Goal: Task Accomplishment & Management: Manage account settings

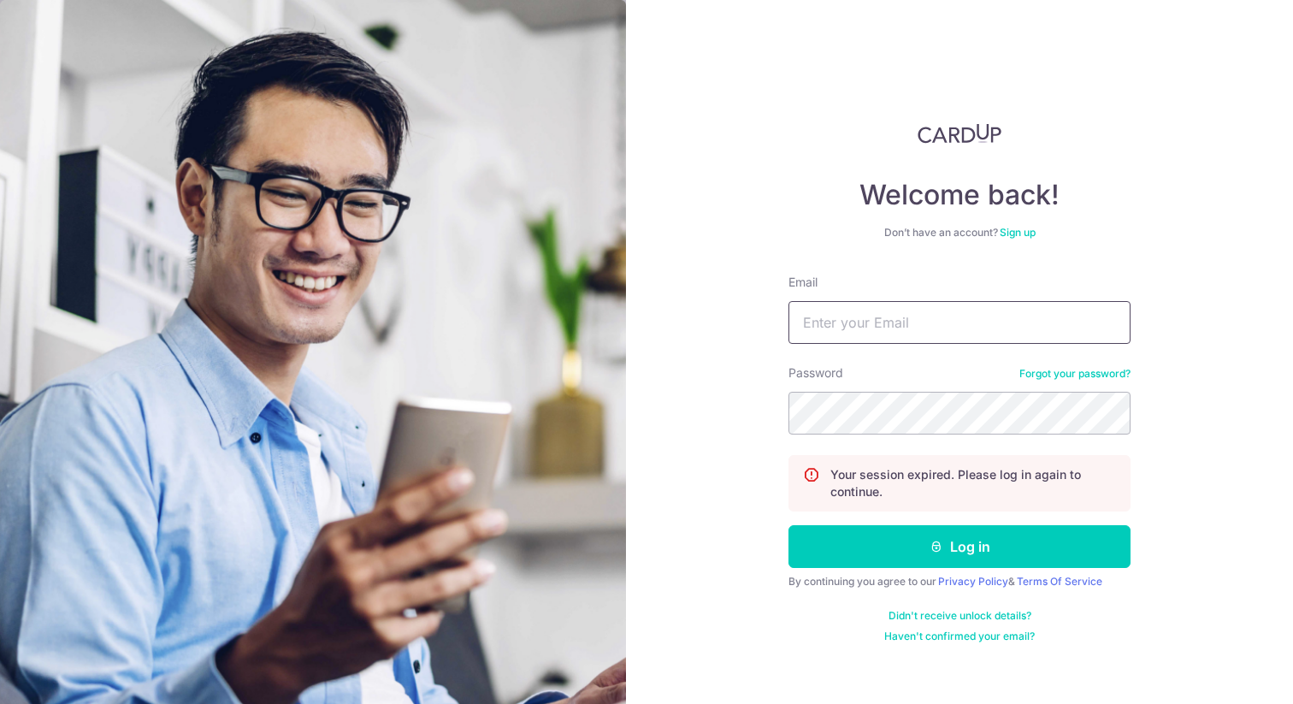
click at [929, 327] on input "Email" at bounding box center [959, 322] width 342 height 43
type input "hweeen@gmail.com"
click at [788, 525] on button "Log in" at bounding box center [959, 546] width 342 height 43
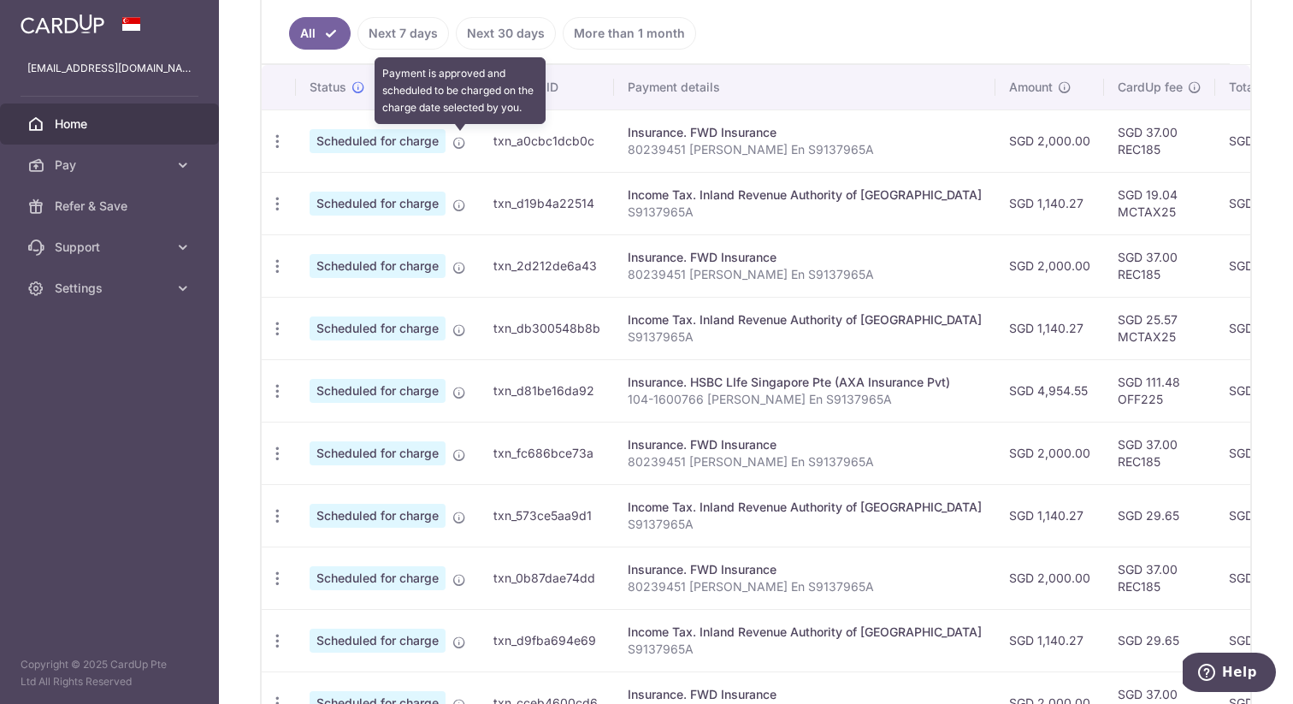
click at [460, 145] on icon at bounding box center [459, 143] width 14 height 14
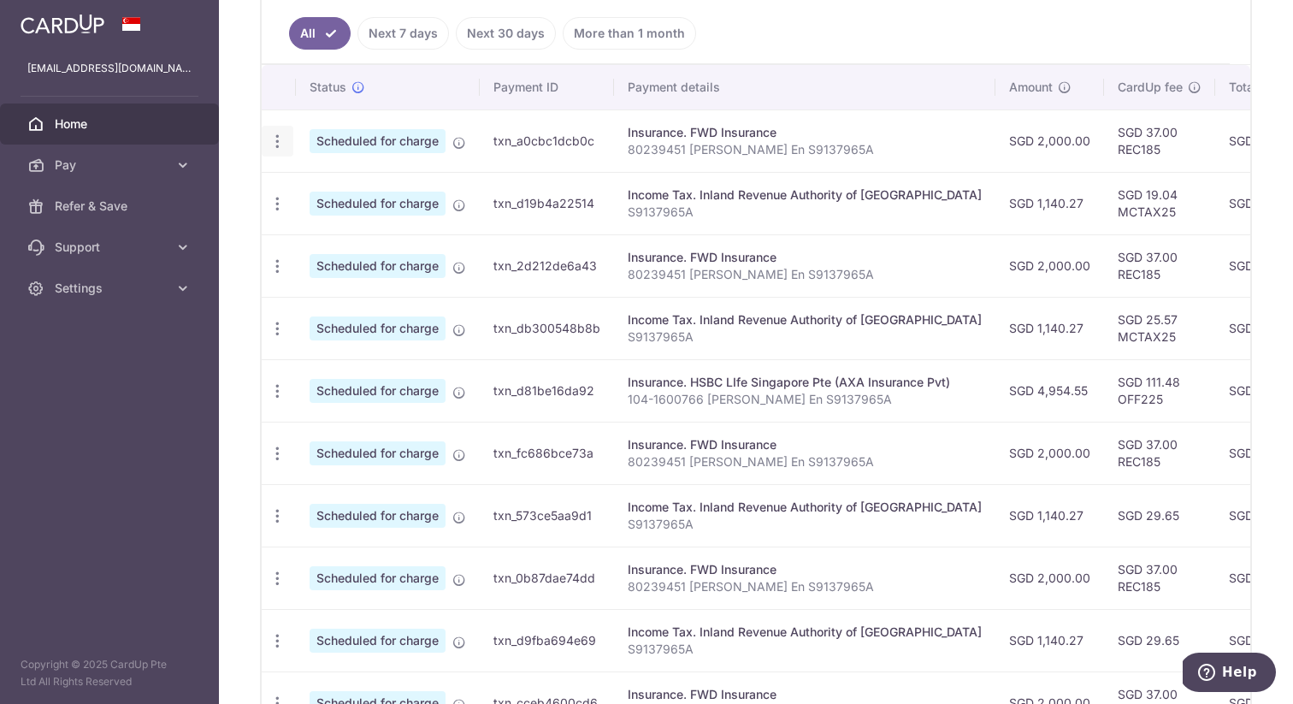
click at [274, 139] on icon "button" at bounding box center [278, 142] width 18 height 18
click at [318, 189] on span "Update payment" at bounding box center [368, 188] width 116 height 21
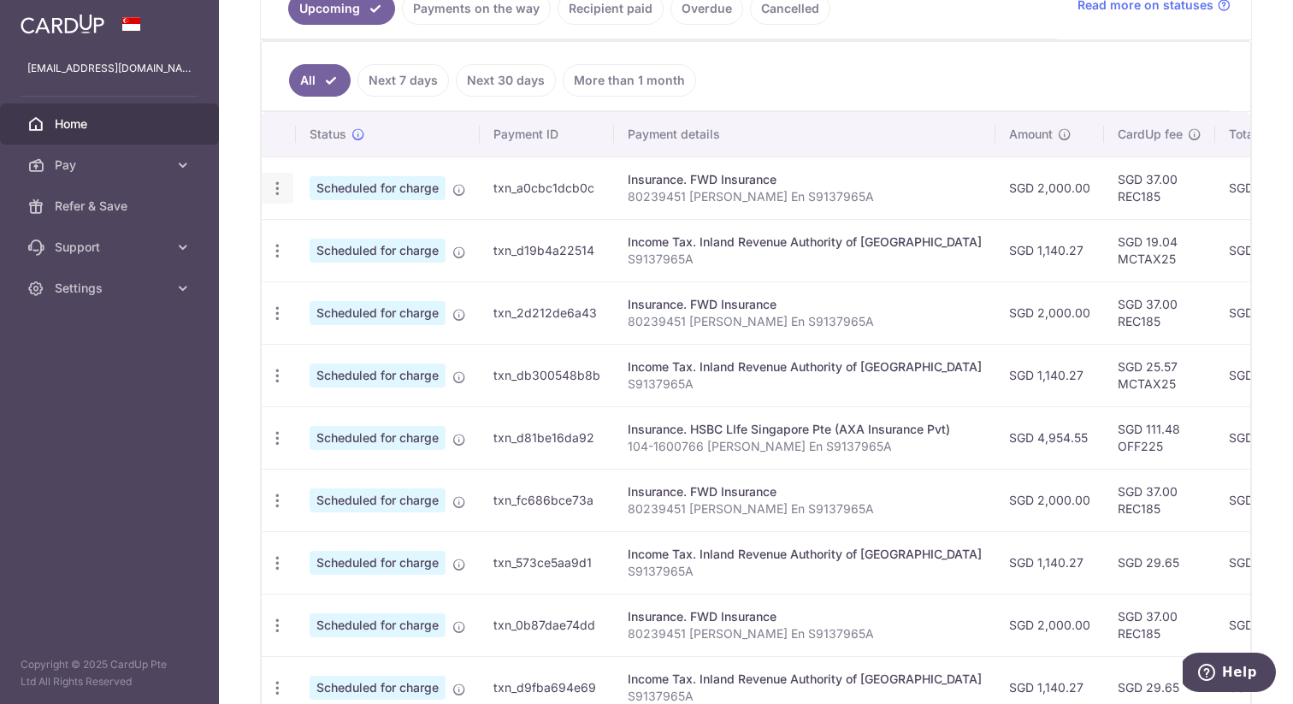
scroll to position [402, 0]
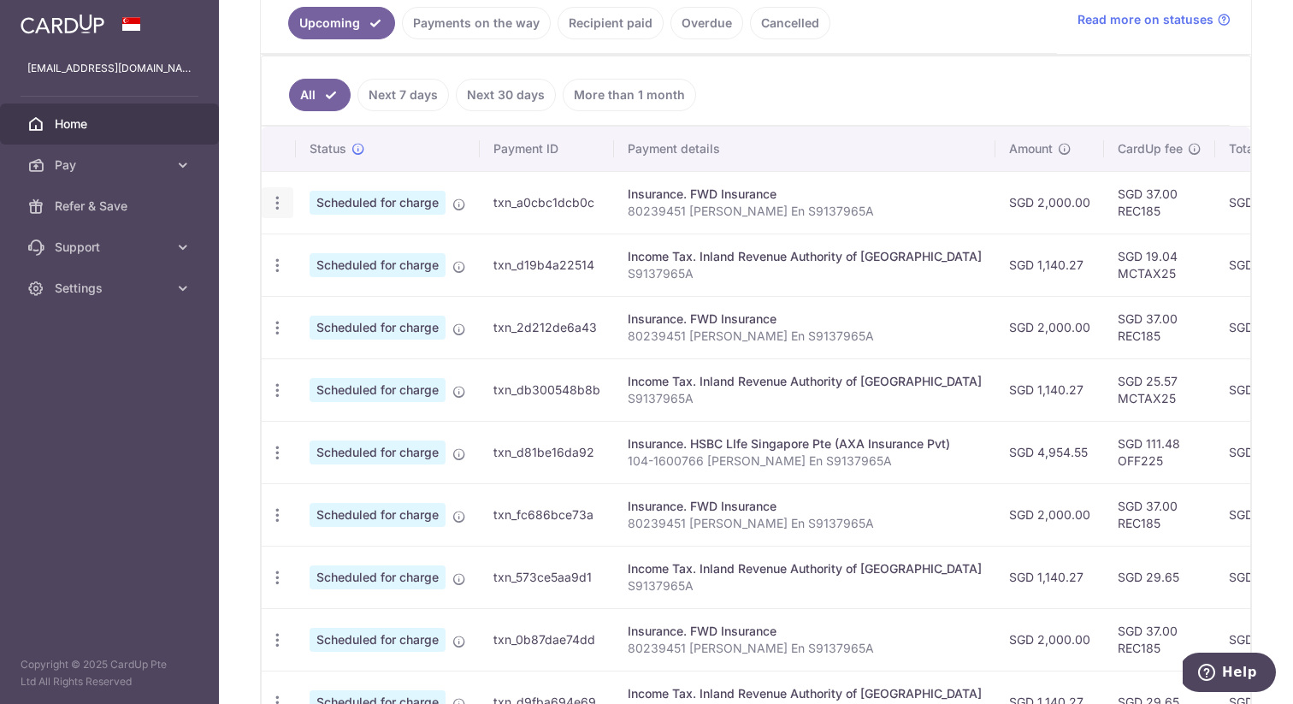
click at [277, 204] on icon "button" at bounding box center [278, 203] width 18 height 18
click at [328, 248] on span "Update payment" at bounding box center [368, 249] width 116 height 21
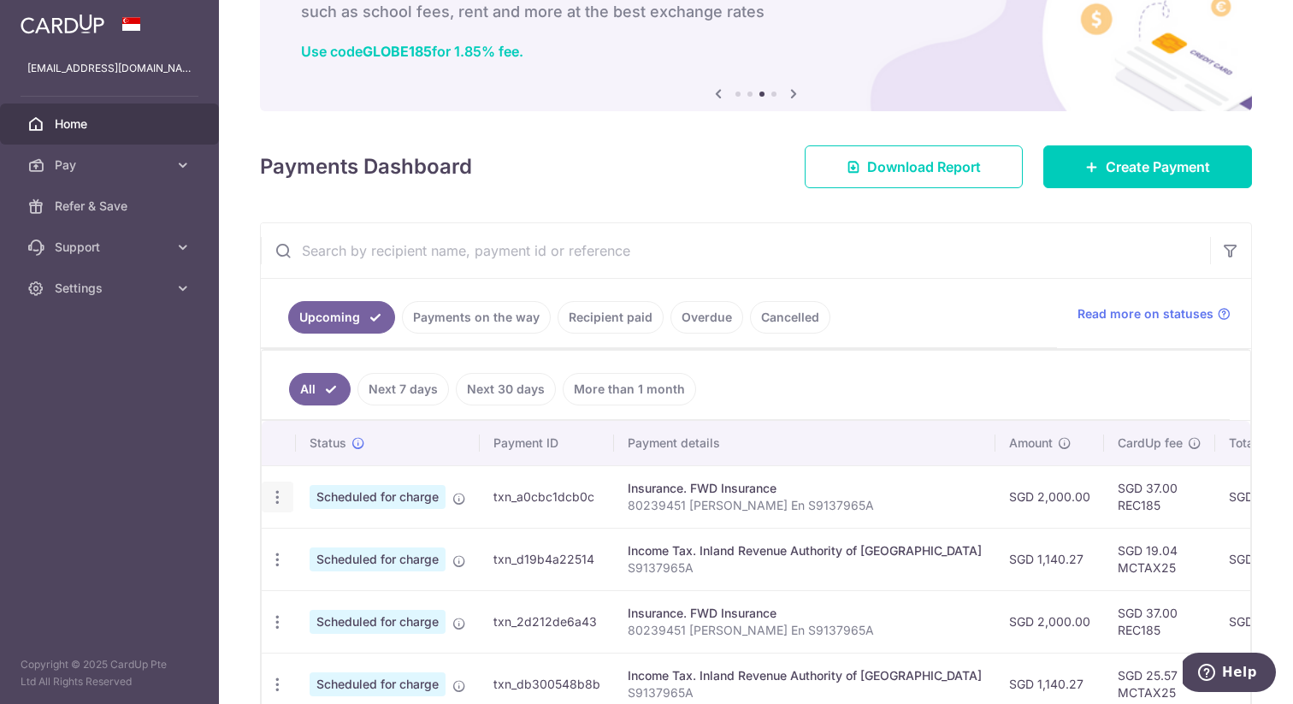
scroll to position [207, 0]
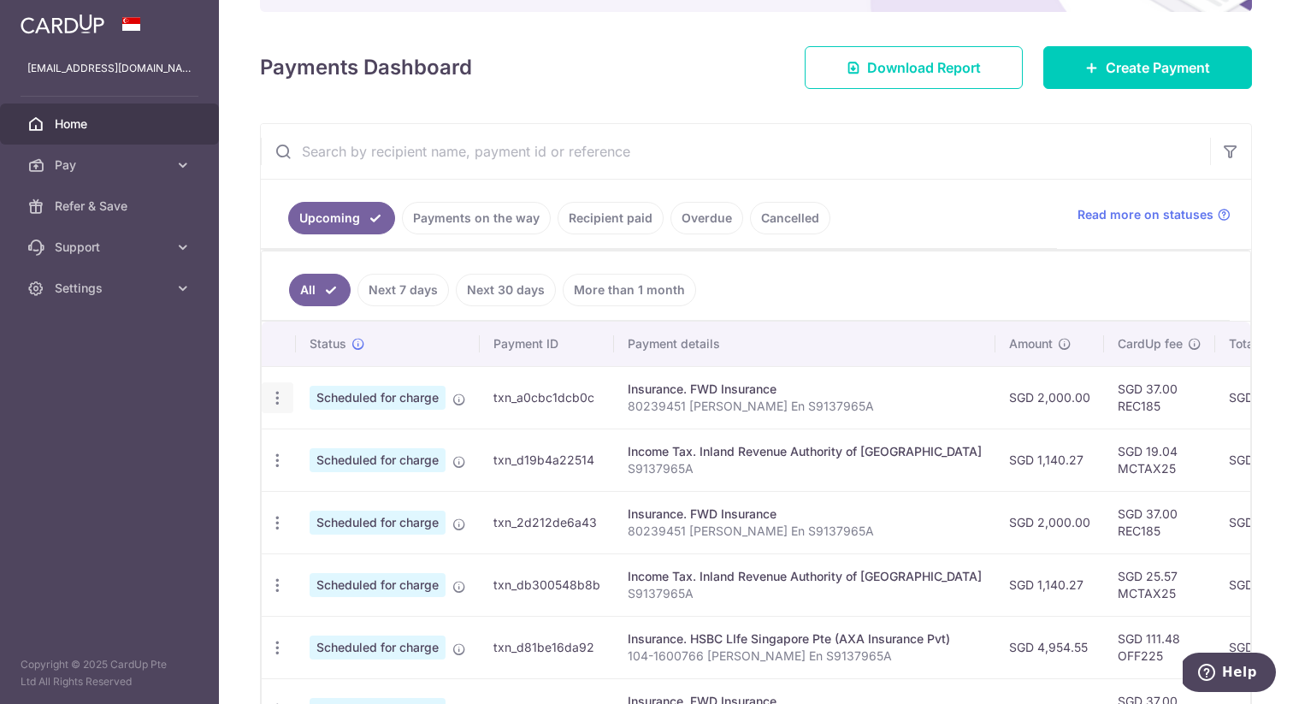
click at [275, 399] on icon "button" at bounding box center [278, 398] width 18 height 18
click at [404, 395] on span "Scheduled for charge" at bounding box center [378, 398] width 136 height 24
click at [283, 393] on icon "button" at bounding box center [278, 398] width 18 height 18
click at [302, 447] on link "Update payment" at bounding box center [352, 444] width 178 height 41
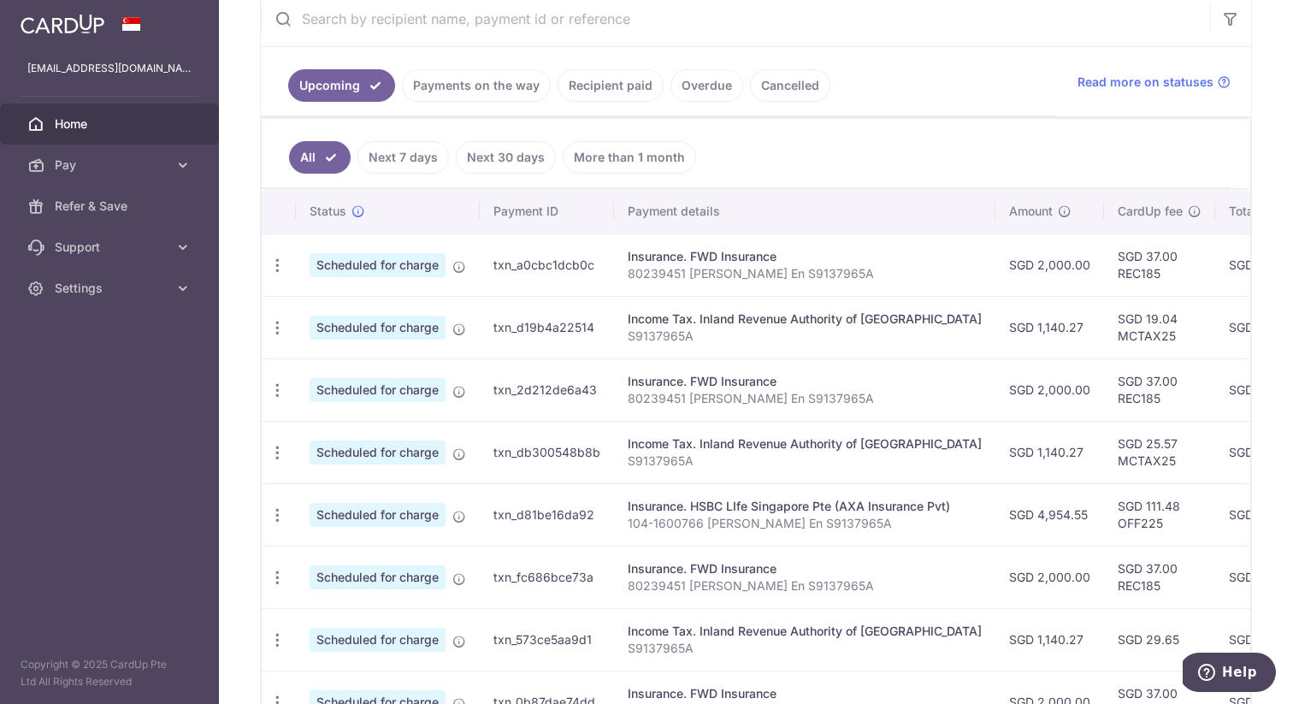
scroll to position [362, 0]
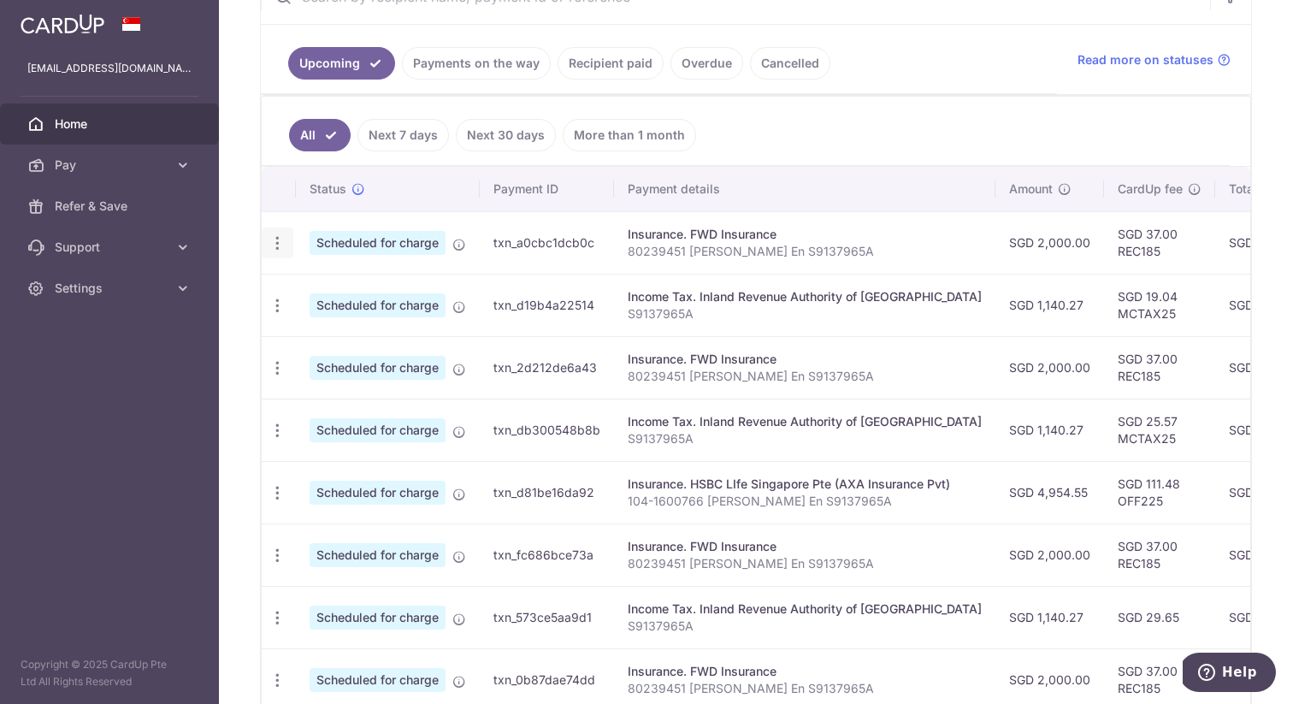
click at [272, 247] on icon "button" at bounding box center [278, 243] width 18 height 18
click at [316, 285] on span "Update payment" at bounding box center [368, 290] width 116 height 21
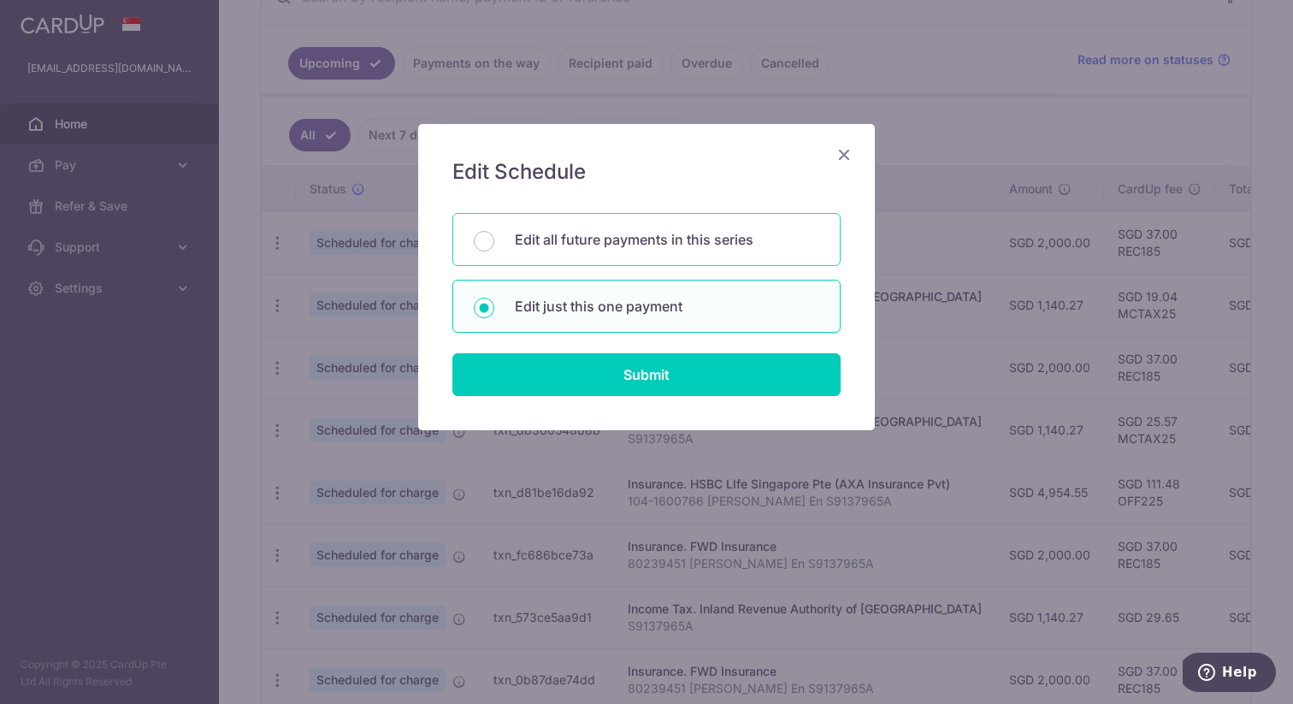
click at [580, 247] on p "Edit all future payments in this series" at bounding box center [667, 239] width 304 height 21
click at [494, 247] on input "Edit all future payments in this series" at bounding box center [484, 241] width 21 height 21
radio input "true"
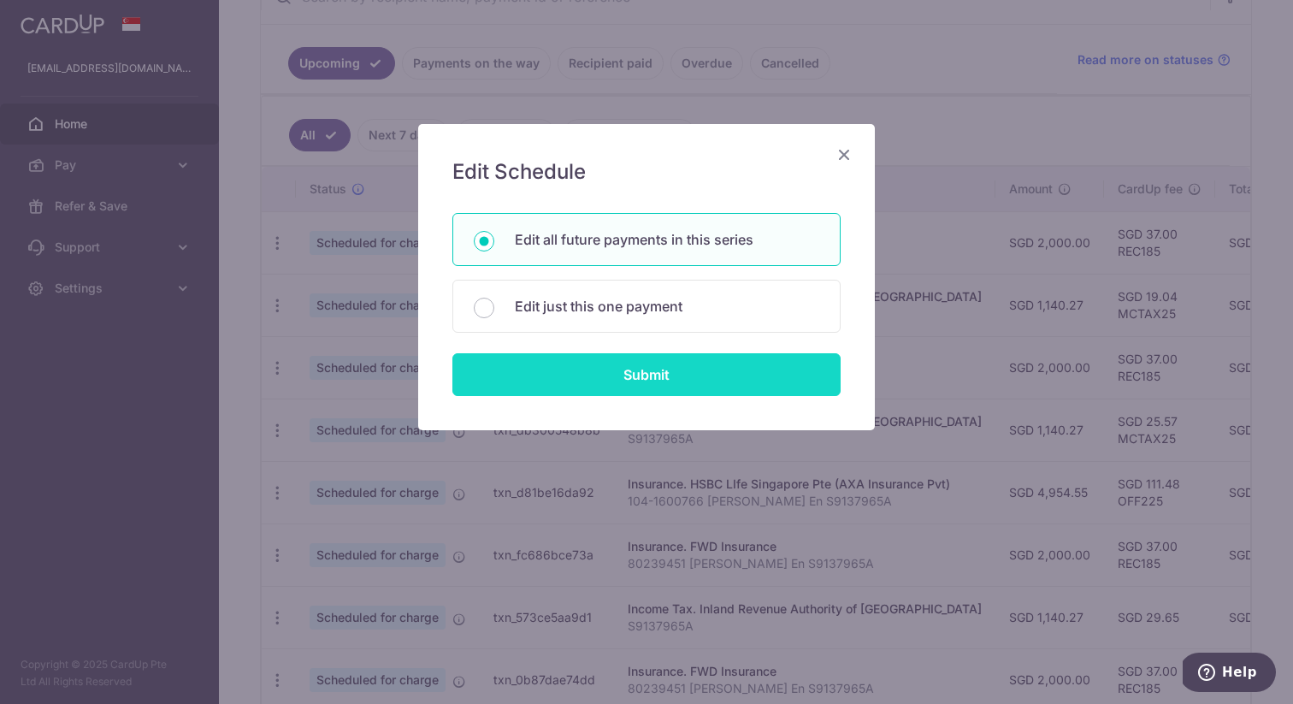
click at [593, 384] on input "Submit" at bounding box center [646, 374] width 388 height 43
radio input "true"
type input "2,000.00"
type input "80239451 [PERSON_NAME] En S9137965A"
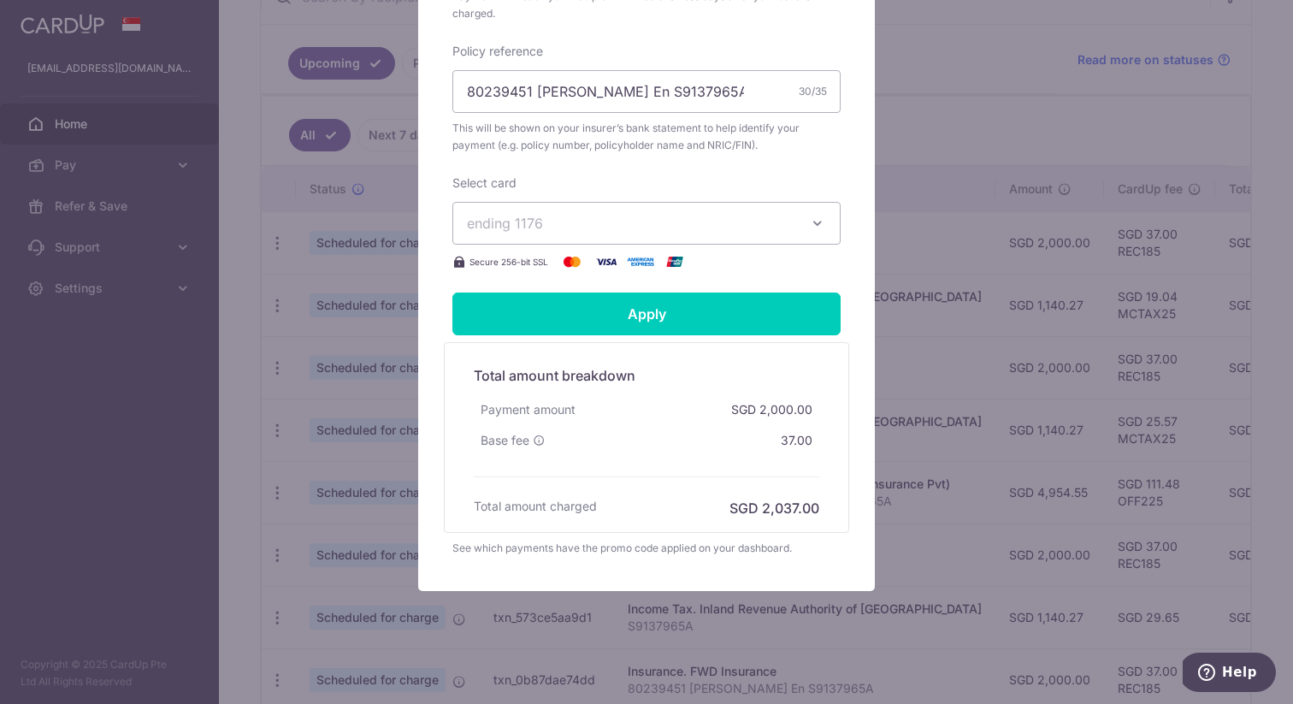
scroll to position [571, 0]
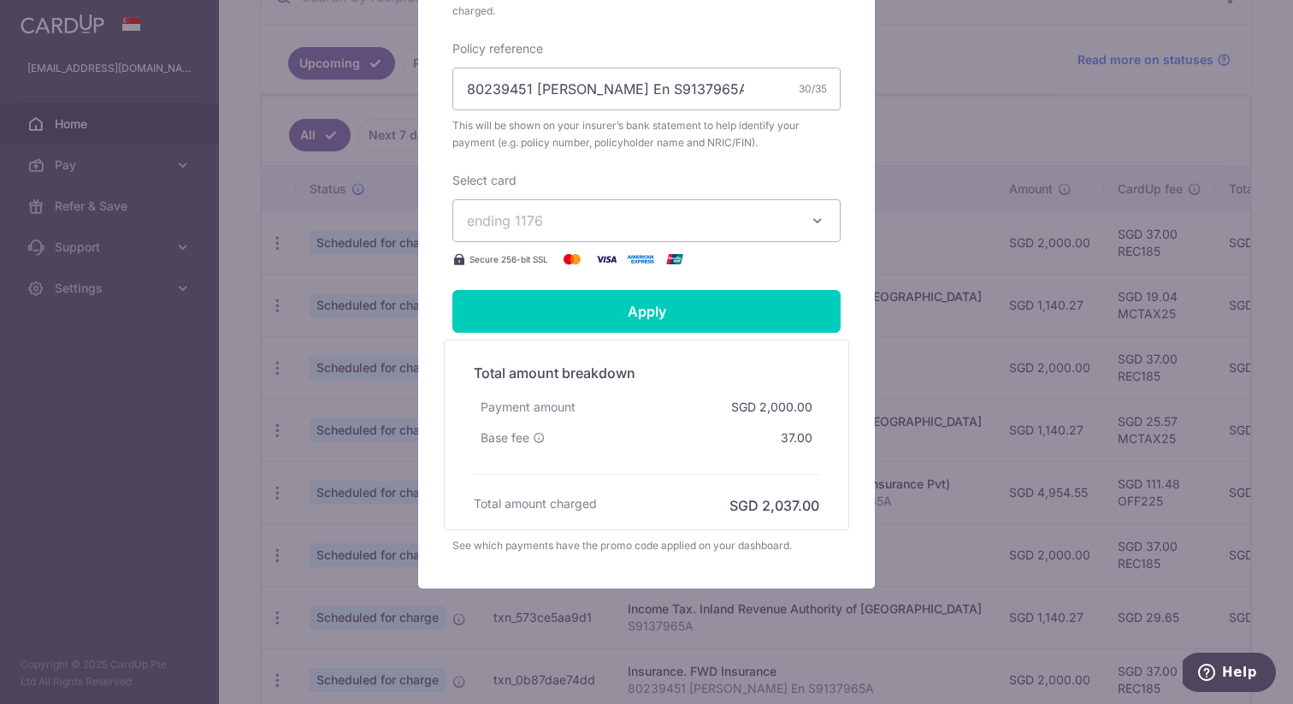
click at [640, 212] on span "ending 1176" at bounding box center [631, 220] width 328 height 21
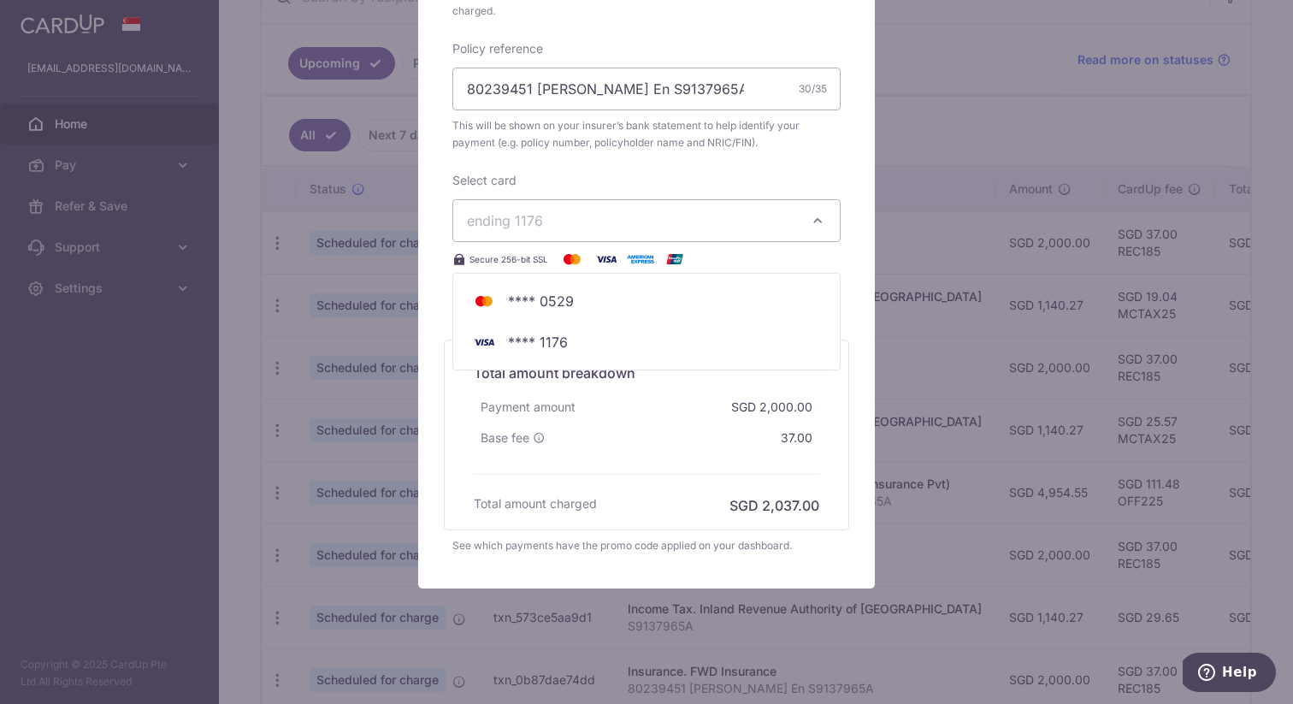
click at [599, 415] on div "Payment amount SGD 2,000.00" at bounding box center [646, 407] width 345 height 31
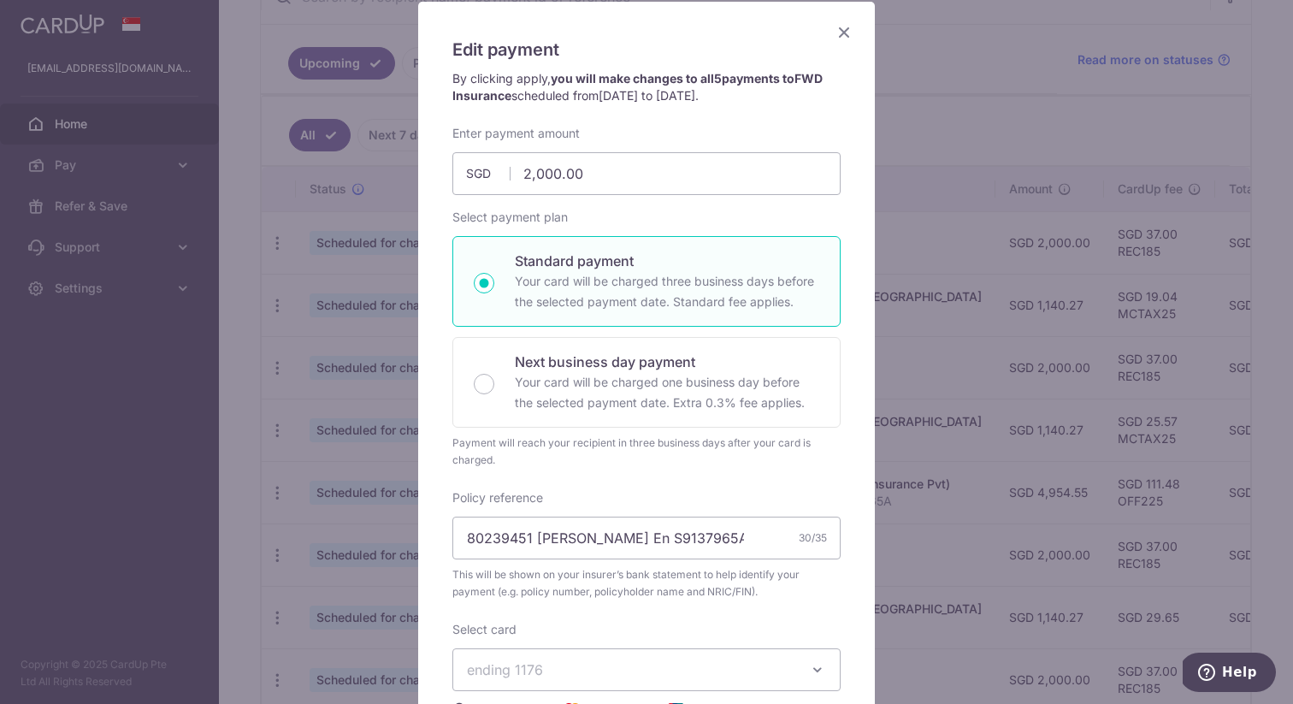
scroll to position [108, 0]
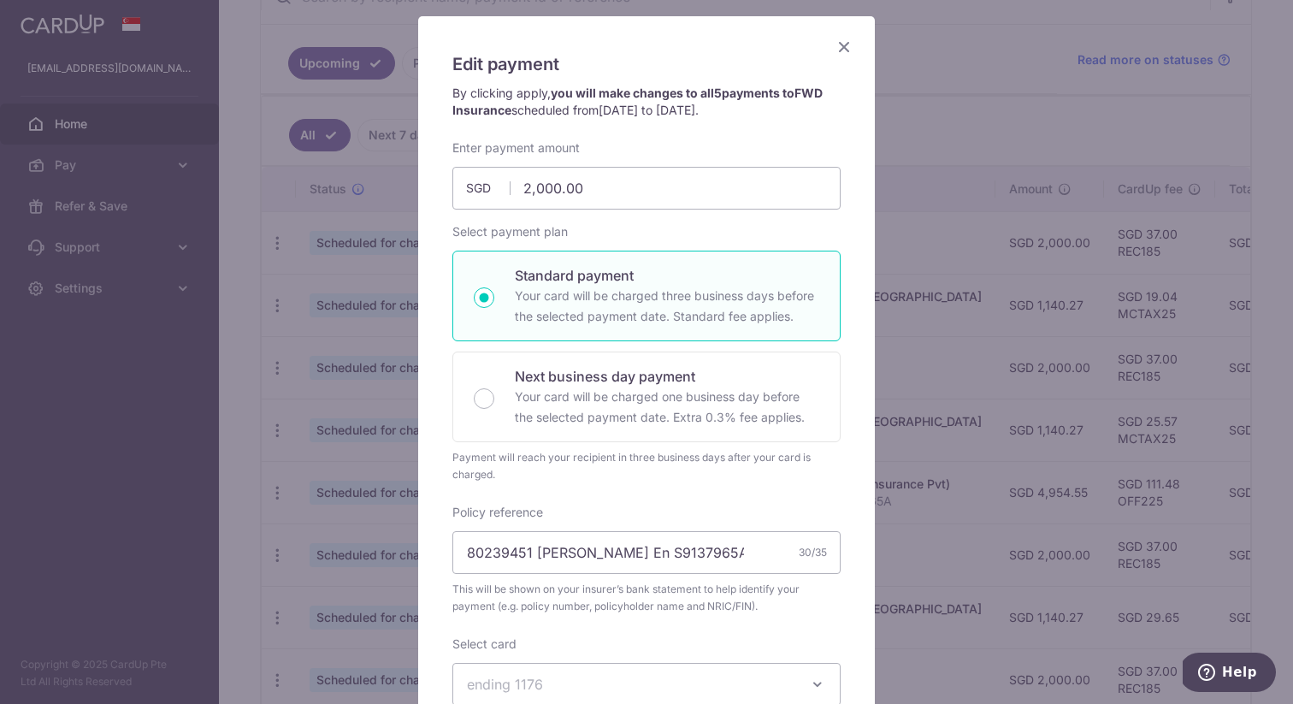
click at [852, 48] on icon "Close" at bounding box center [844, 46] width 21 height 21
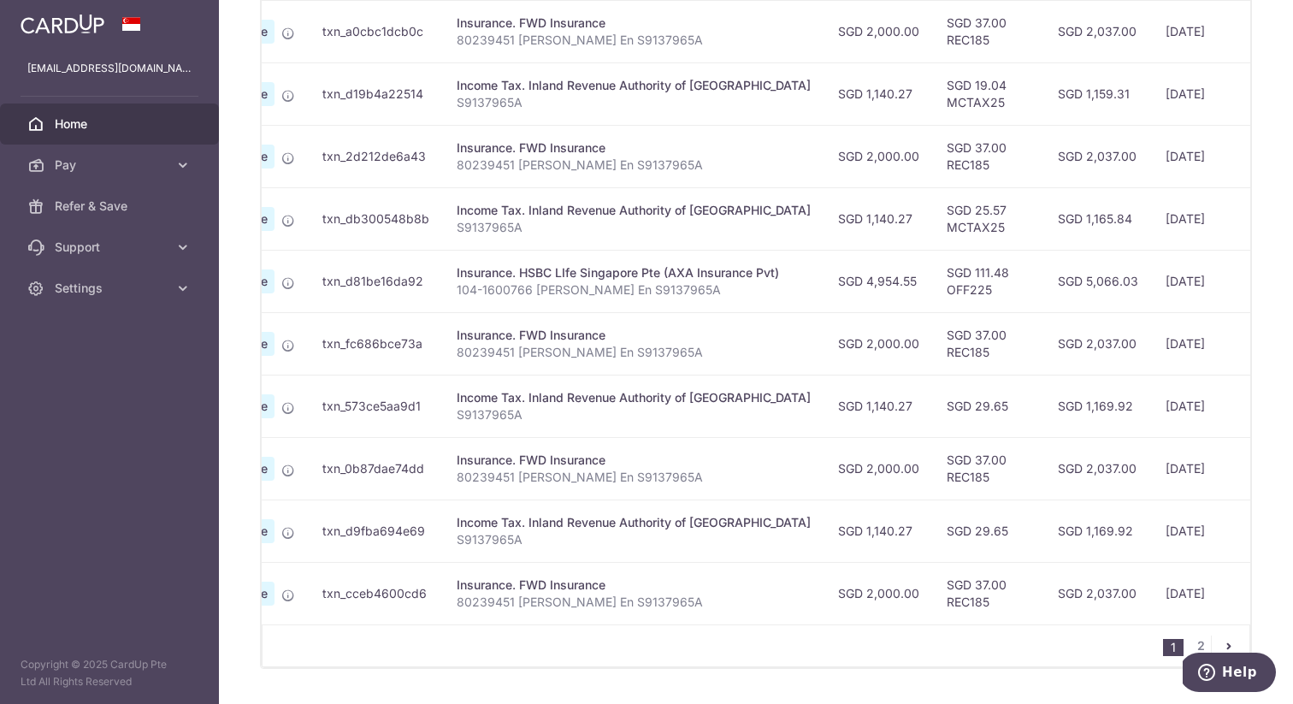
scroll to position [618, 0]
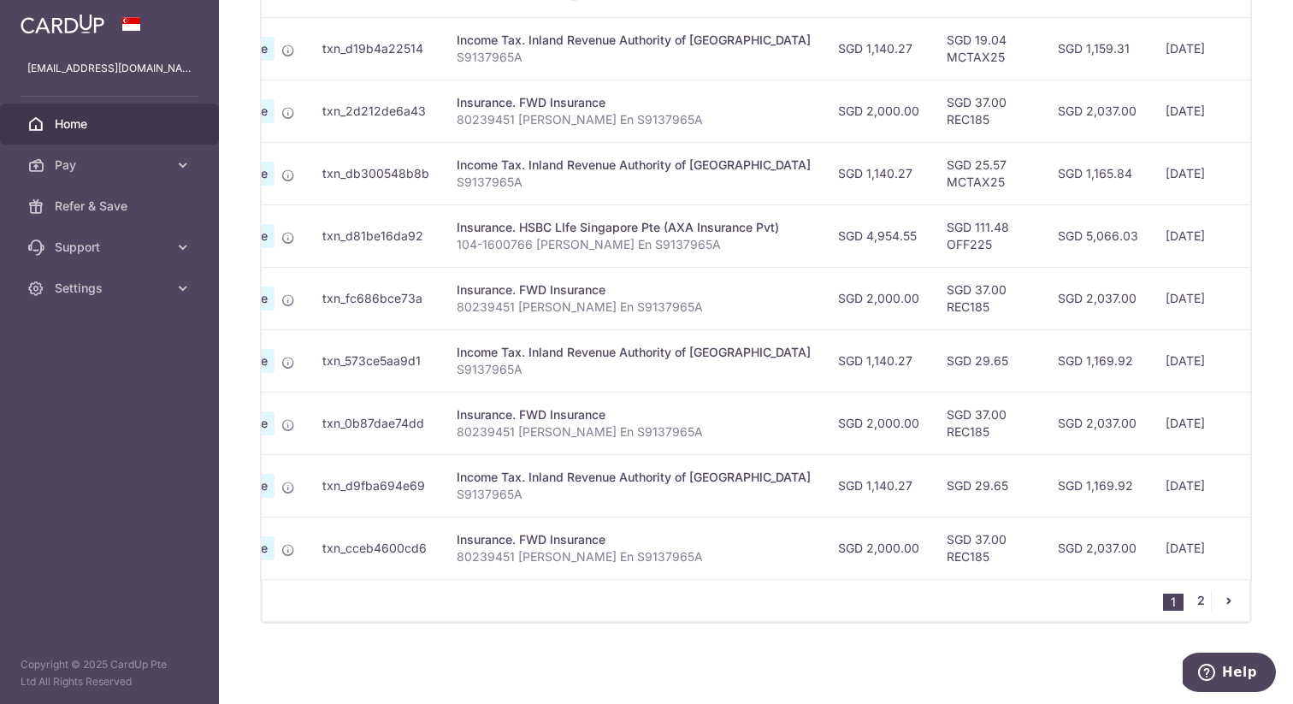
click at [1203, 600] on link "2" at bounding box center [1200, 600] width 21 height 21
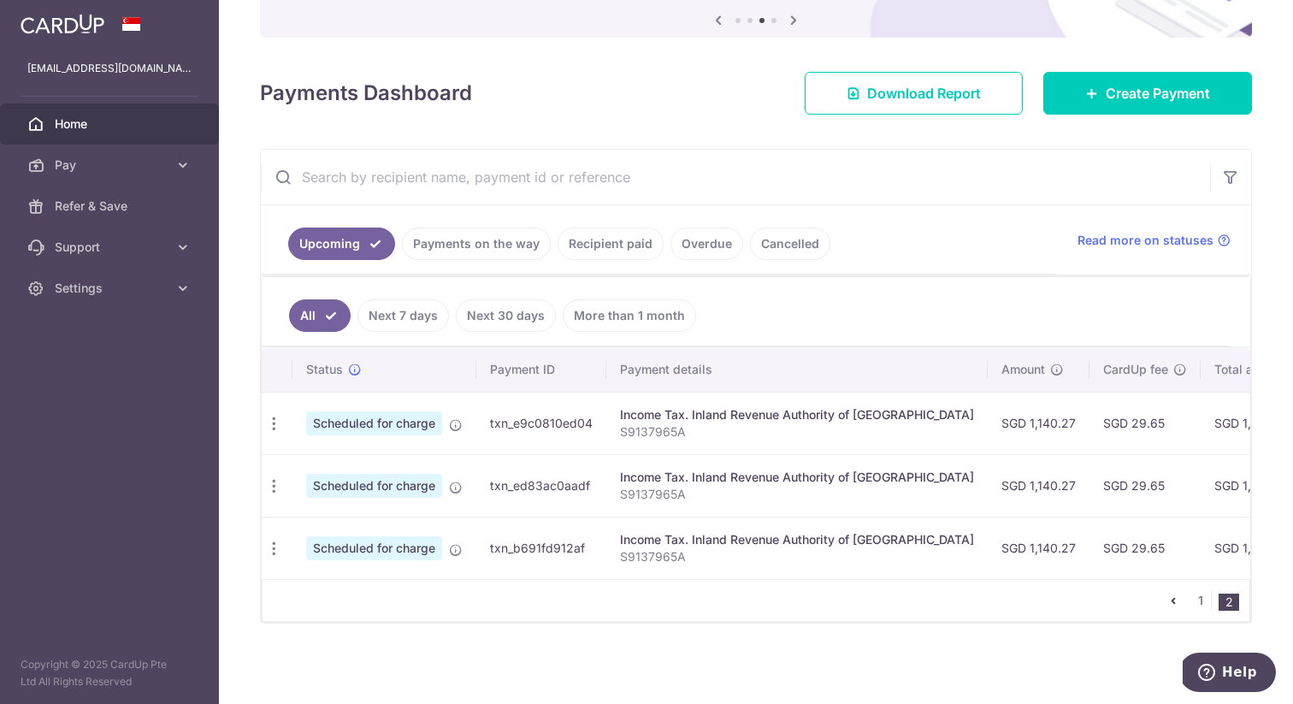
scroll to position [0, 0]
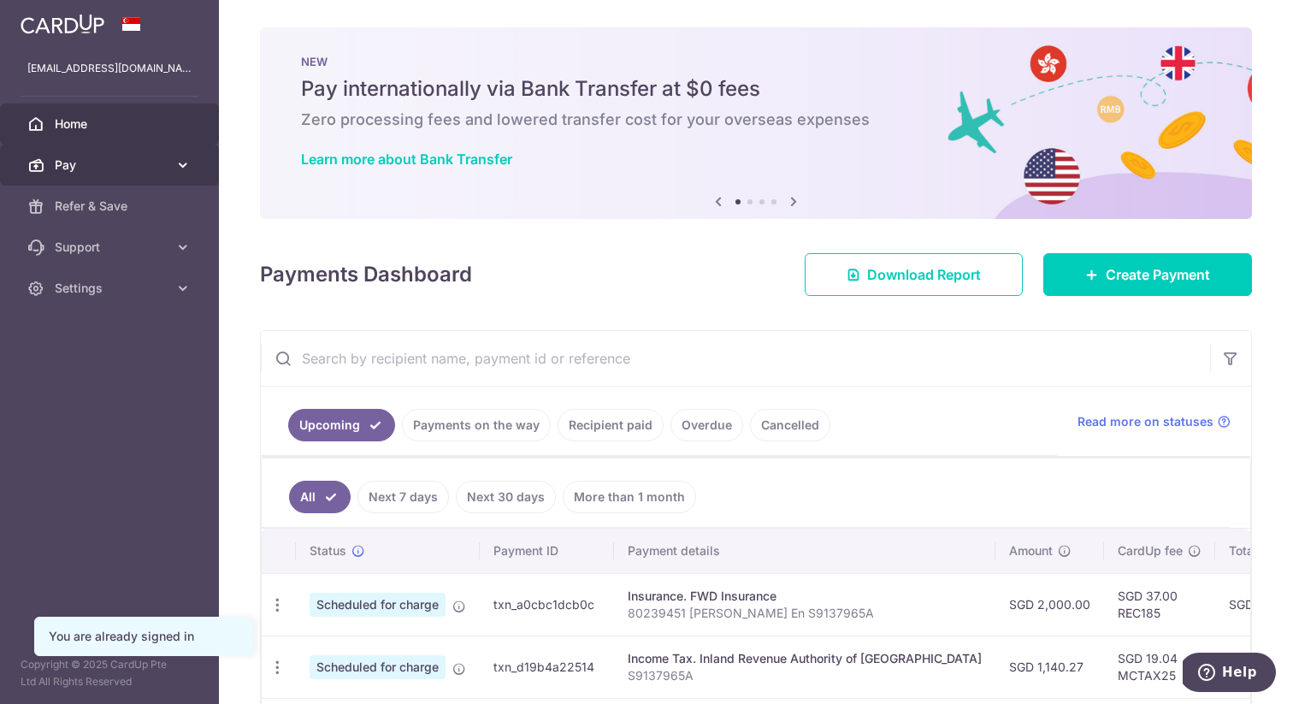
click at [181, 162] on icon at bounding box center [182, 164] width 17 height 17
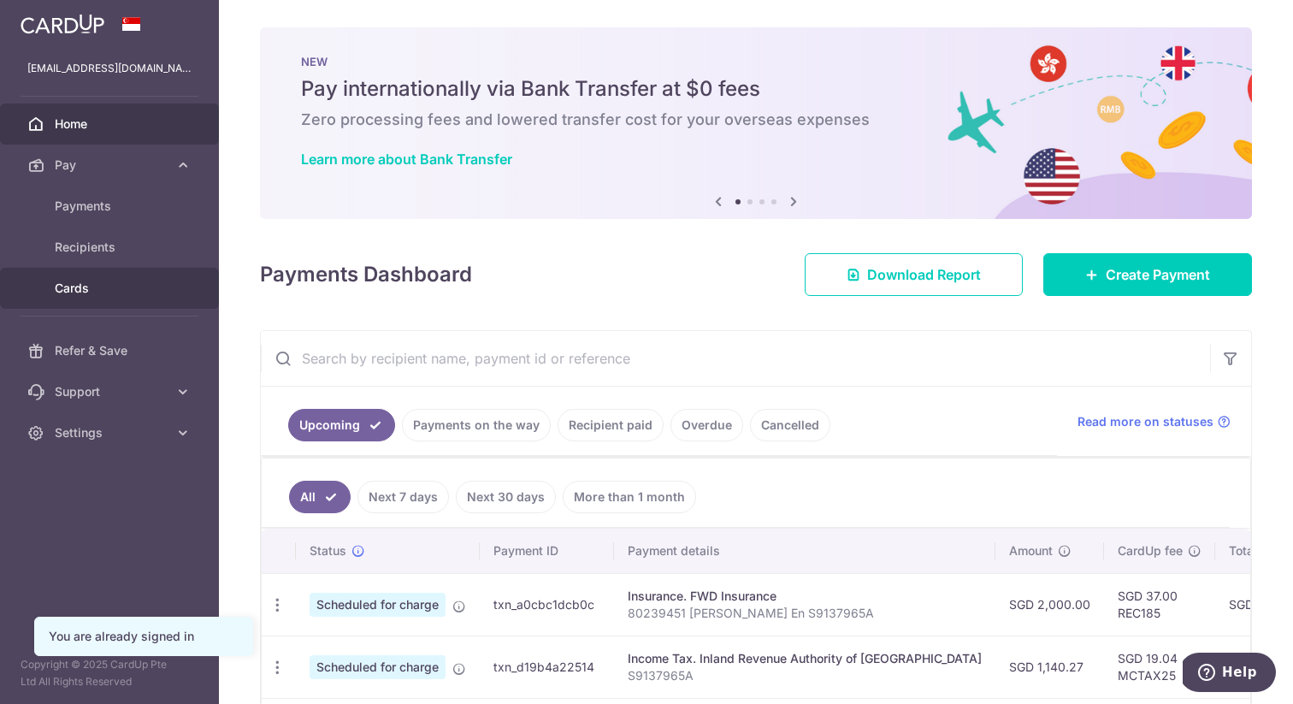
click at [86, 289] on span "Cards" at bounding box center [111, 288] width 113 height 17
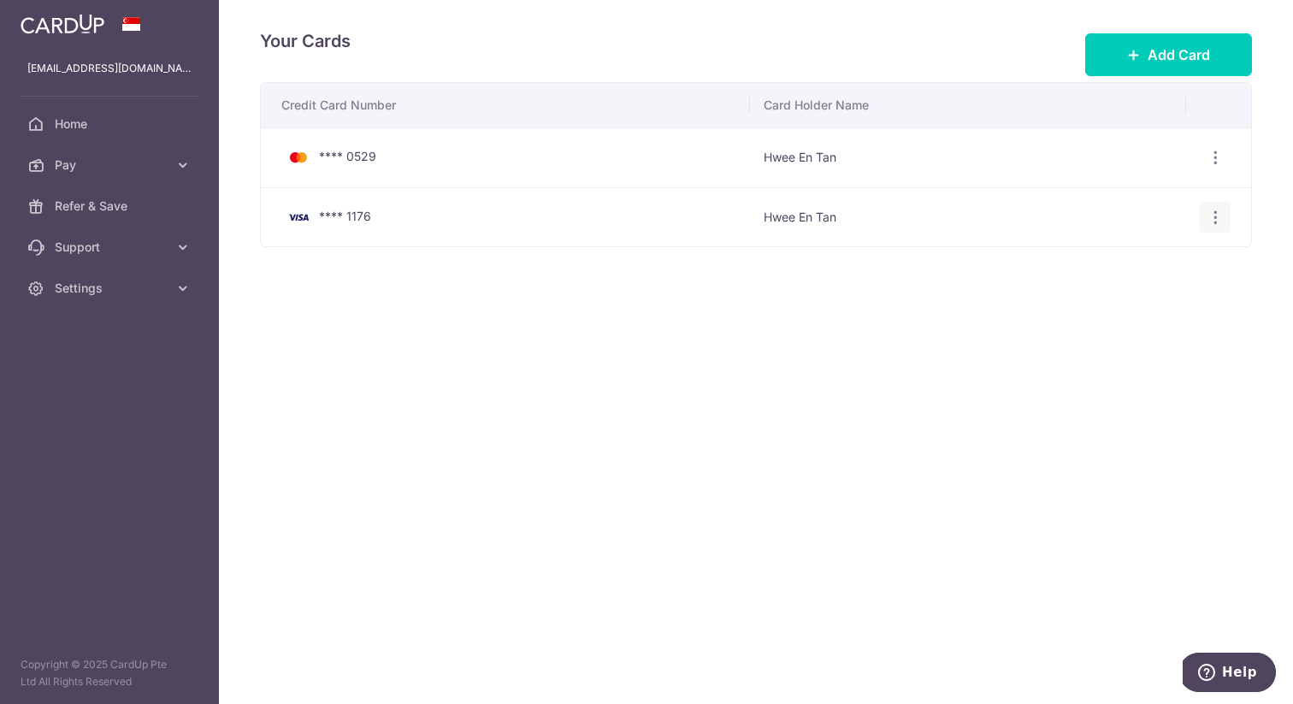
click at [1214, 210] on icon "button" at bounding box center [1216, 218] width 18 height 18
click at [1152, 263] on span "View/Edit" at bounding box center [1158, 264] width 116 height 21
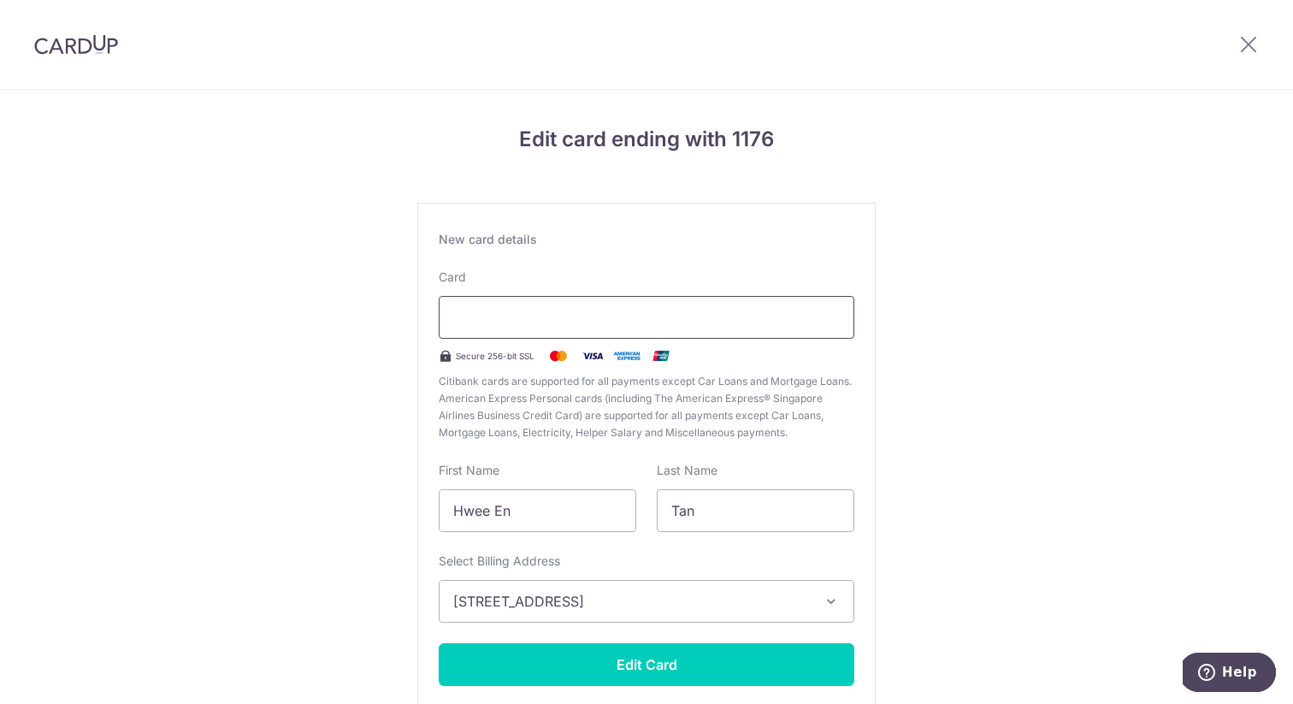
click at [674, 328] on div at bounding box center [647, 317] width 416 height 43
click at [597, 303] on div at bounding box center [647, 317] width 416 height 43
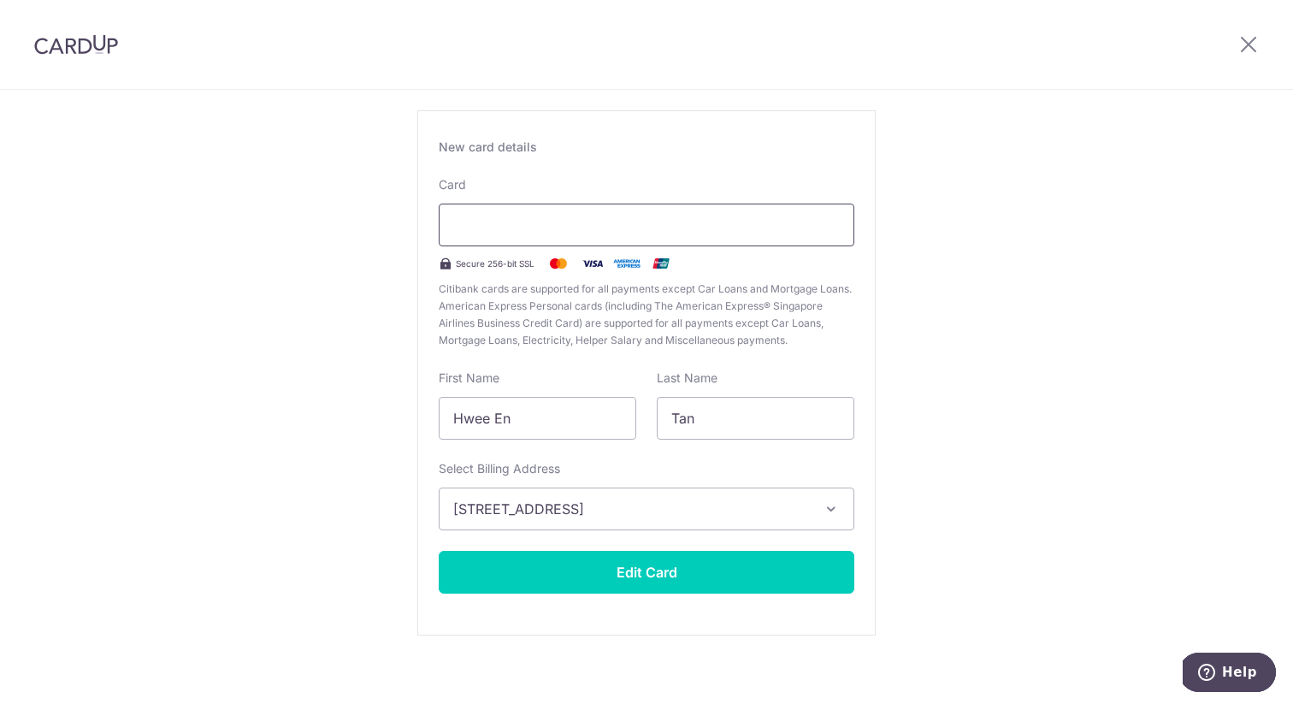
scroll to position [104, 0]
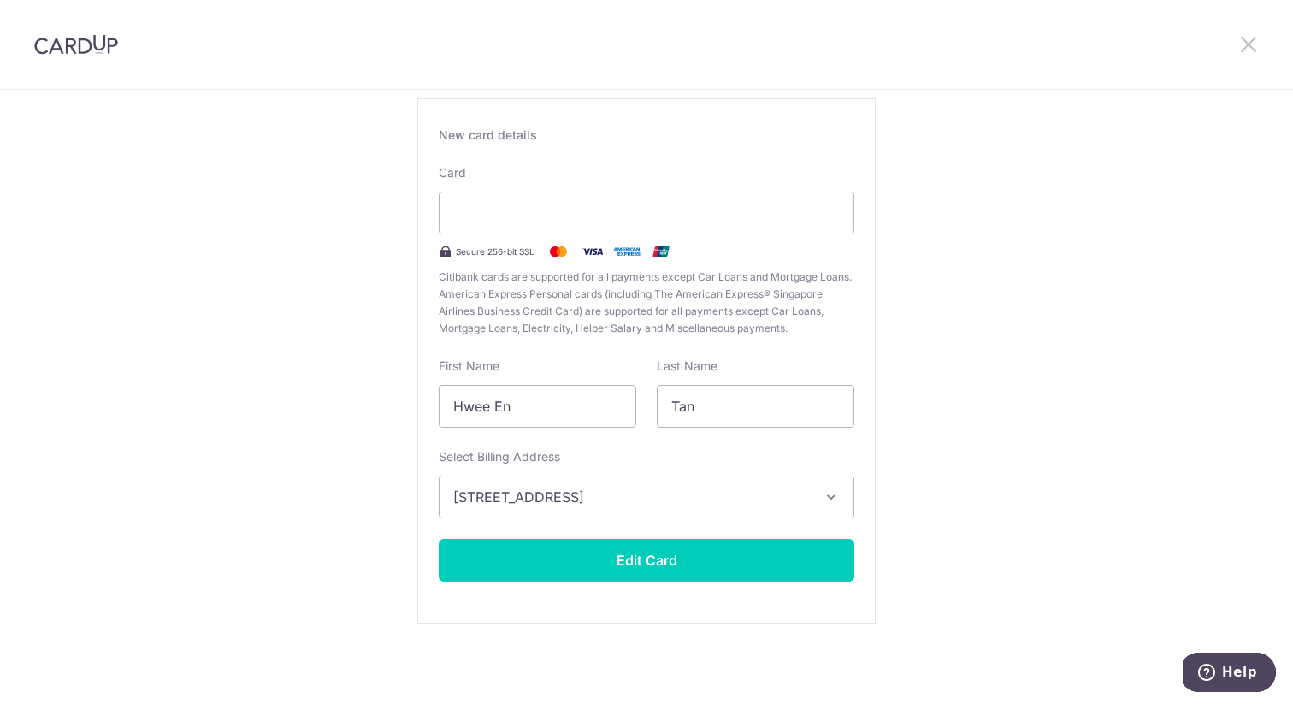
click at [1242, 50] on icon at bounding box center [1248, 43] width 21 height 21
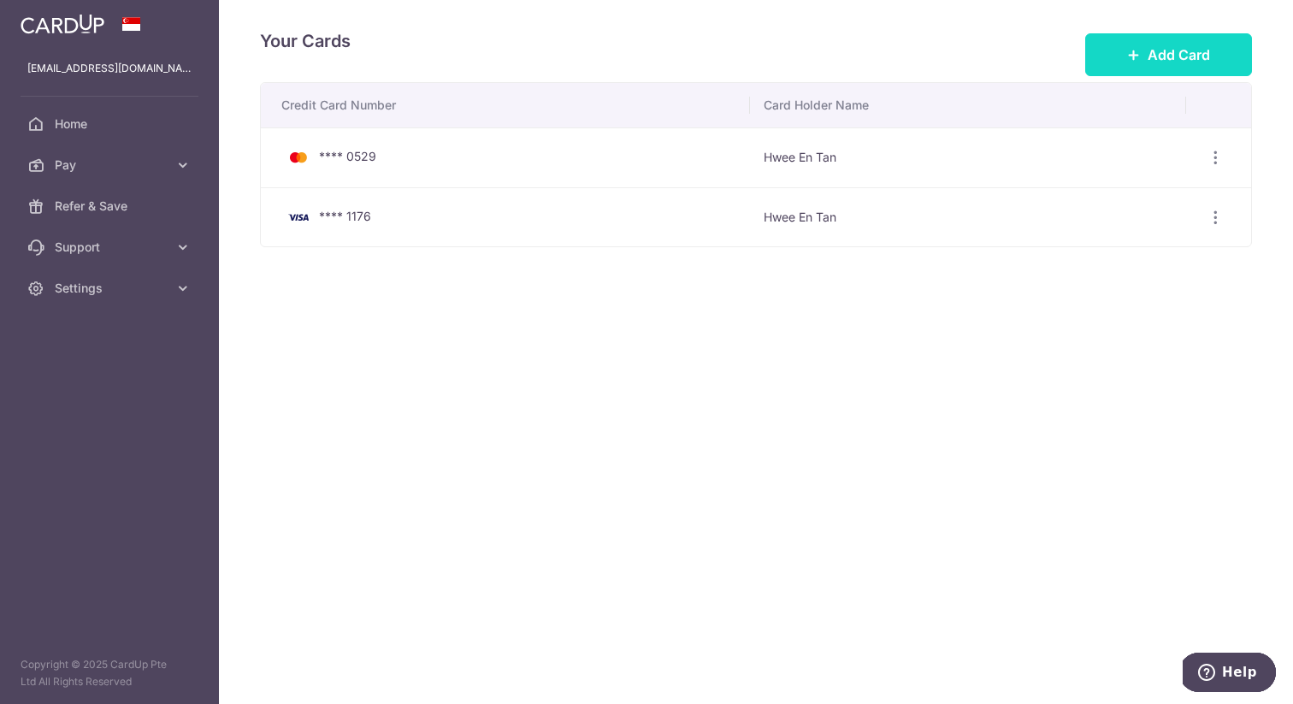
click at [1189, 67] on button "Add Card" at bounding box center [1168, 54] width 167 height 43
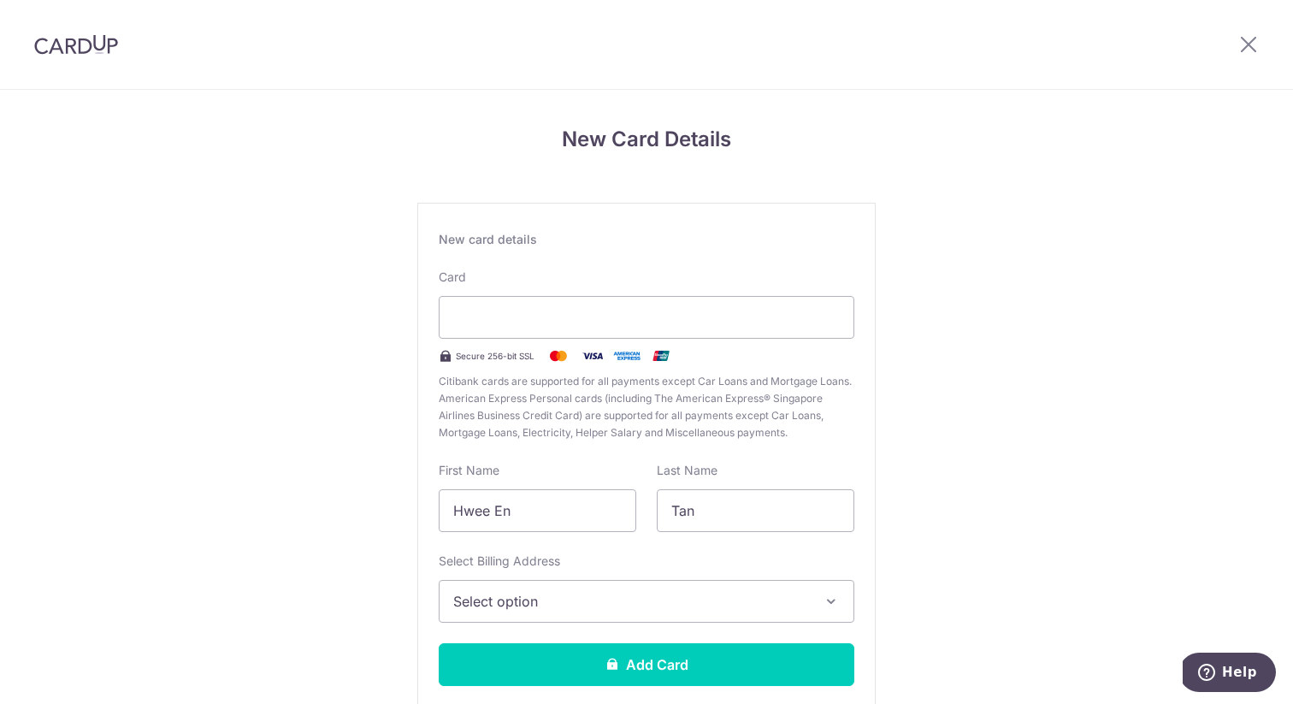
scroll to position [104, 0]
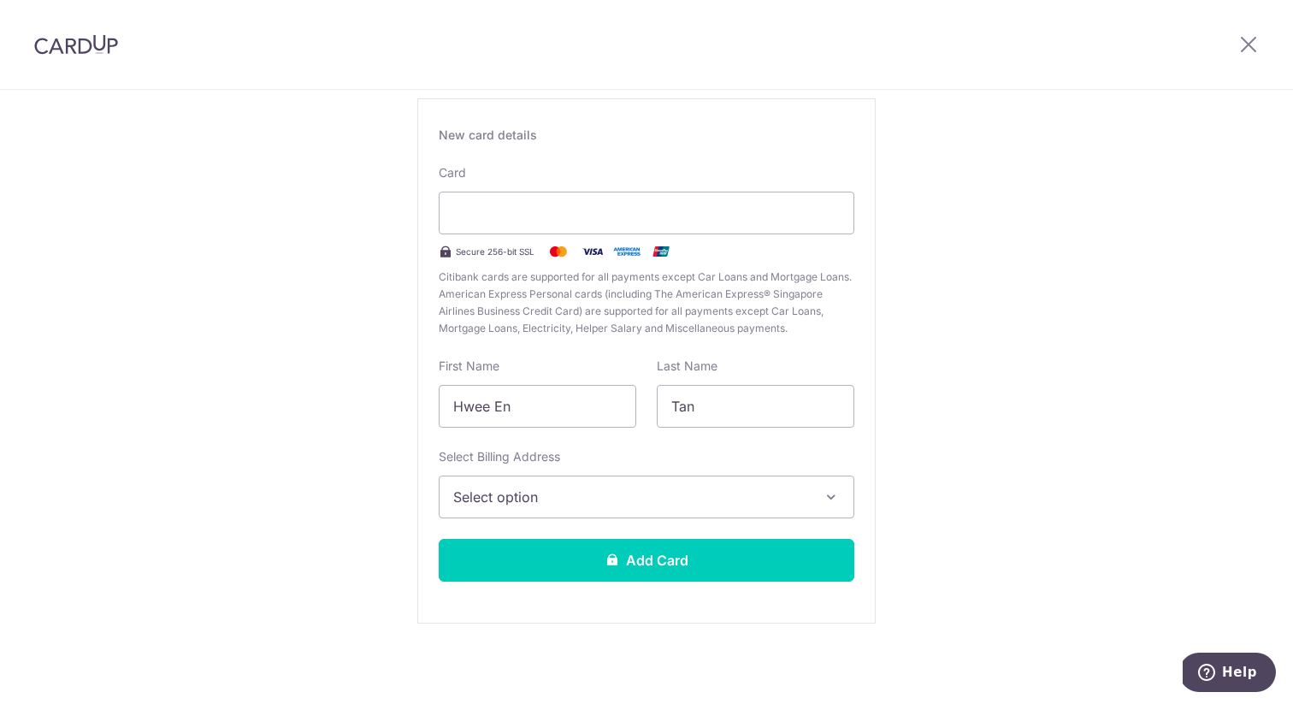
click at [541, 481] on button "Select option" at bounding box center [647, 496] width 416 height 43
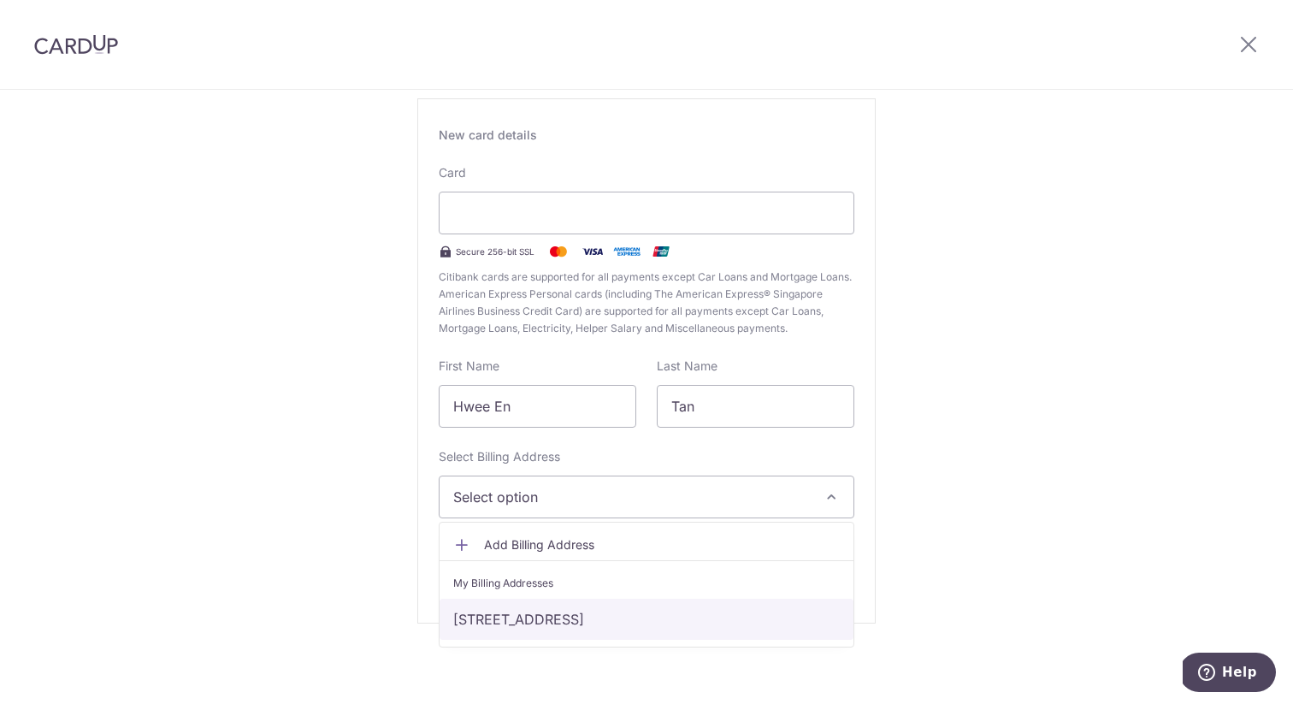
click at [535, 623] on link "[STREET_ADDRESS]" at bounding box center [647, 619] width 414 height 41
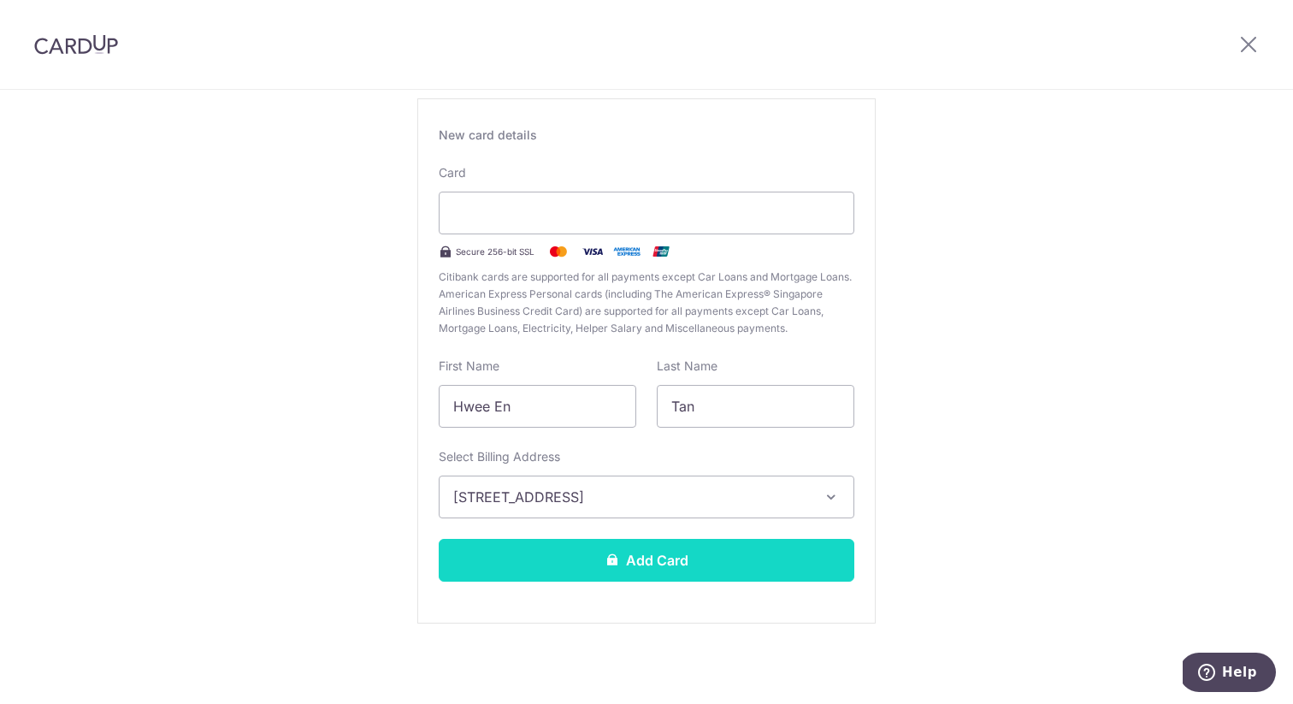
click at [617, 562] on icon at bounding box center [612, 559] width 14 height 14
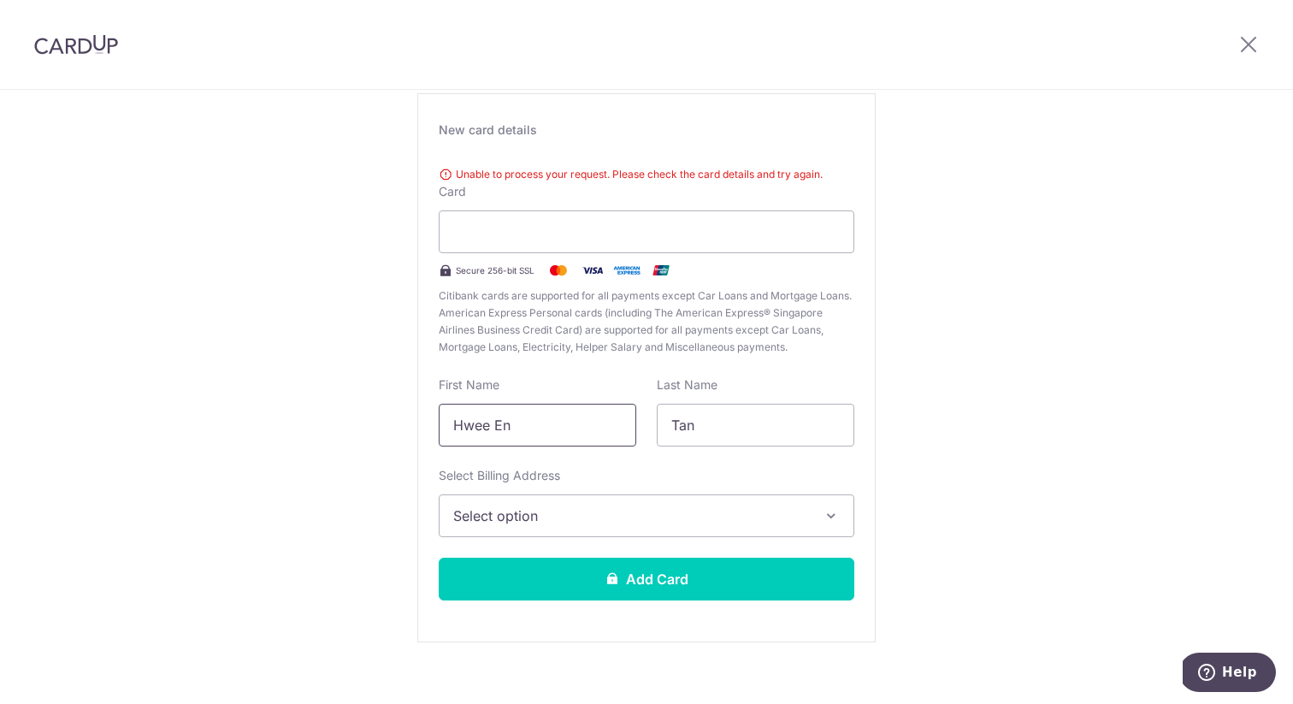
scroll to position [111, 0]
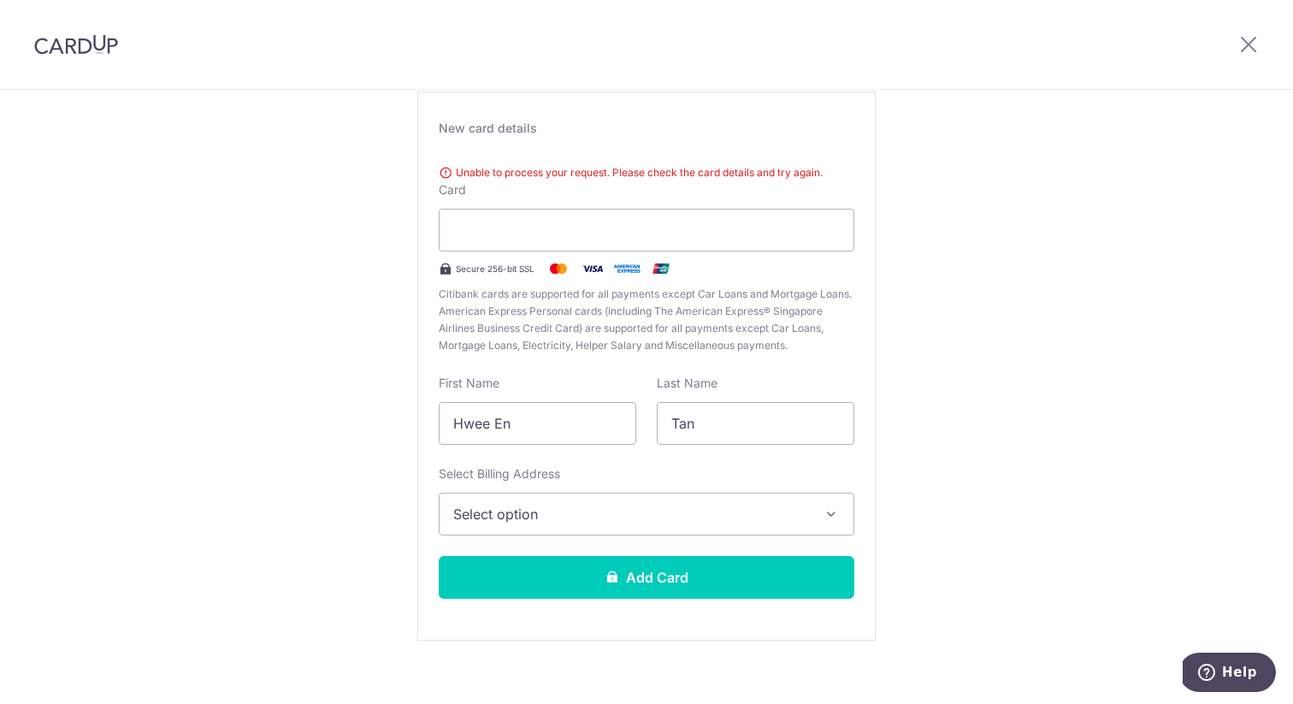
click at [530, 529] on button "Select option" at bounding box center [647, 514] width 416 height 43
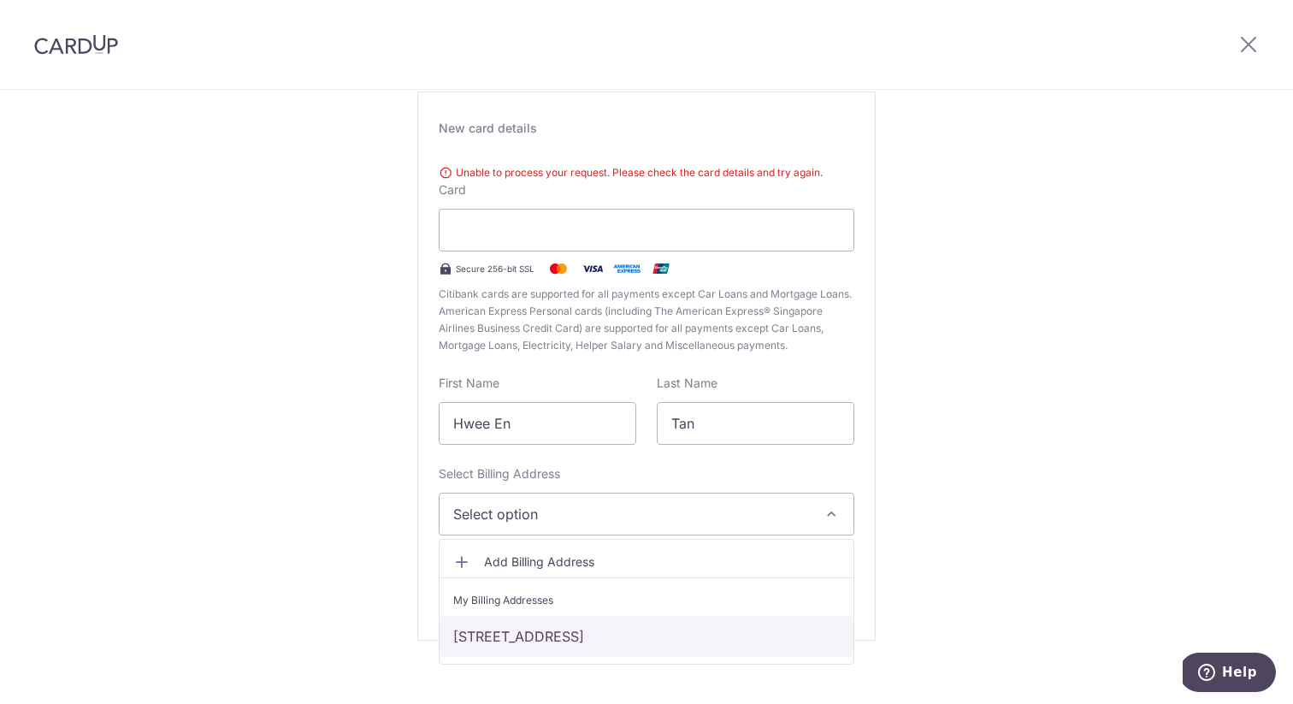
click at [526, 634] on link "[STREET_ADDRESS]" at bounding box center [647, 636] width 414 height 41
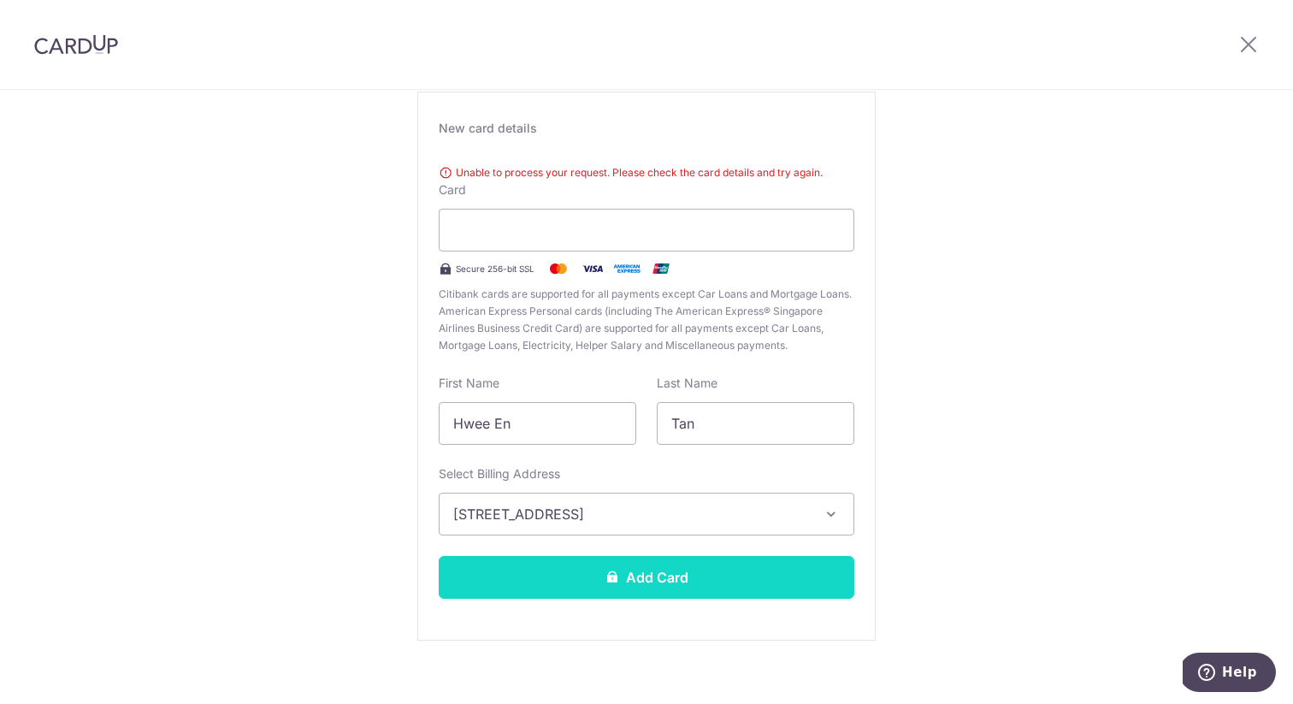
click at [605, 570] on icon at bounding box center [612, 577] width 14 height 14
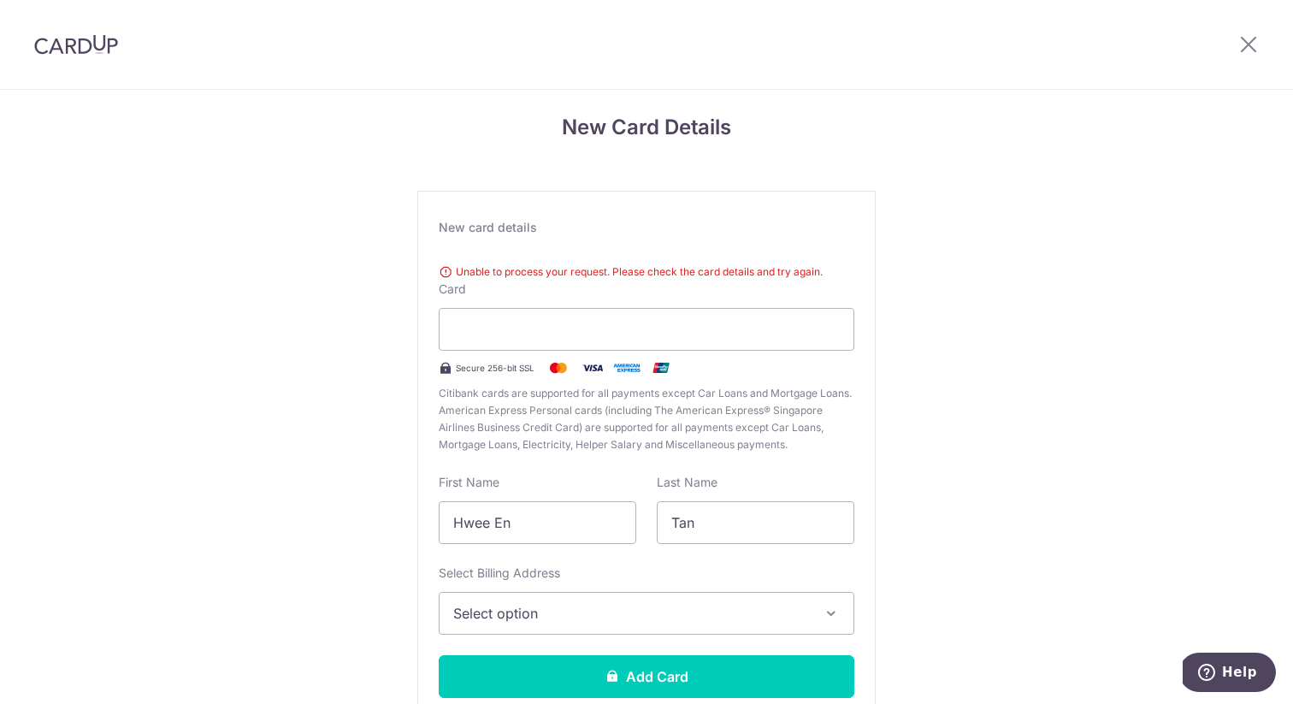
scroll to position [13, 0]
click at [1251, 37] on icon at bounding box center [1248, 43] width 21 height 21
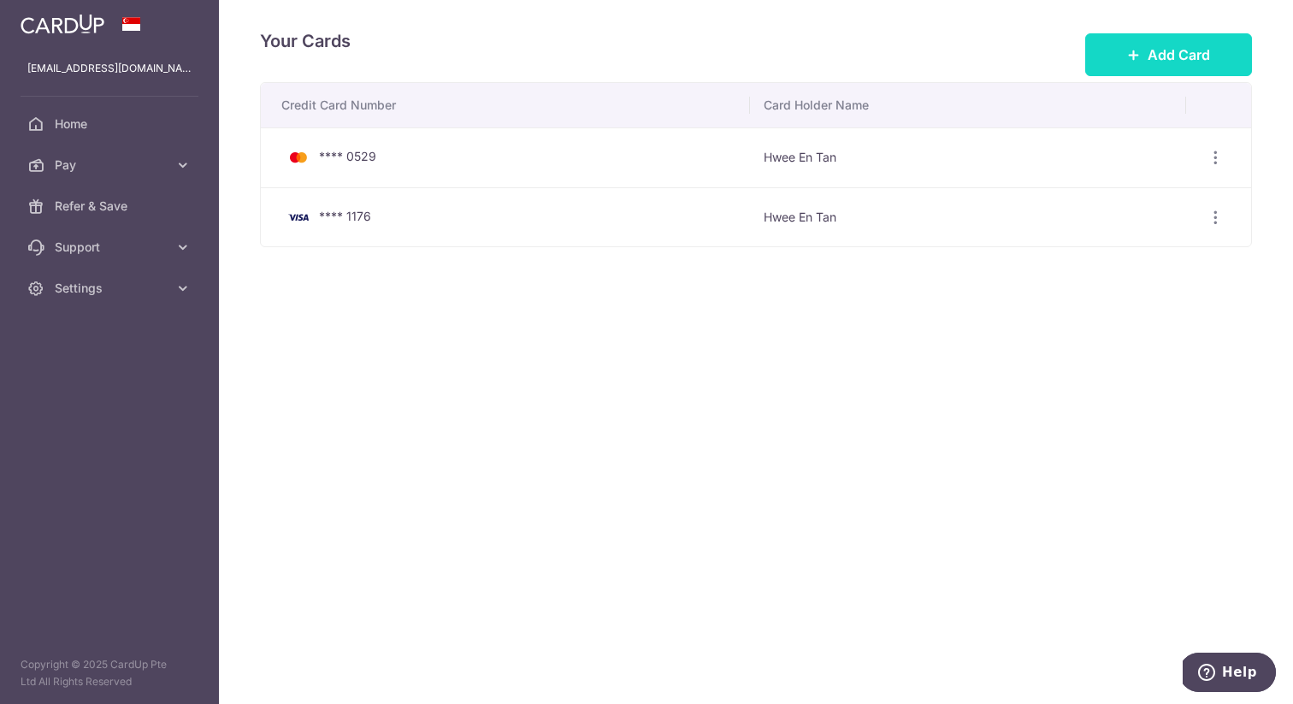
click at [1190, 44] on span "Add Card" at bounding box center [1179, 54] width 62 height 21
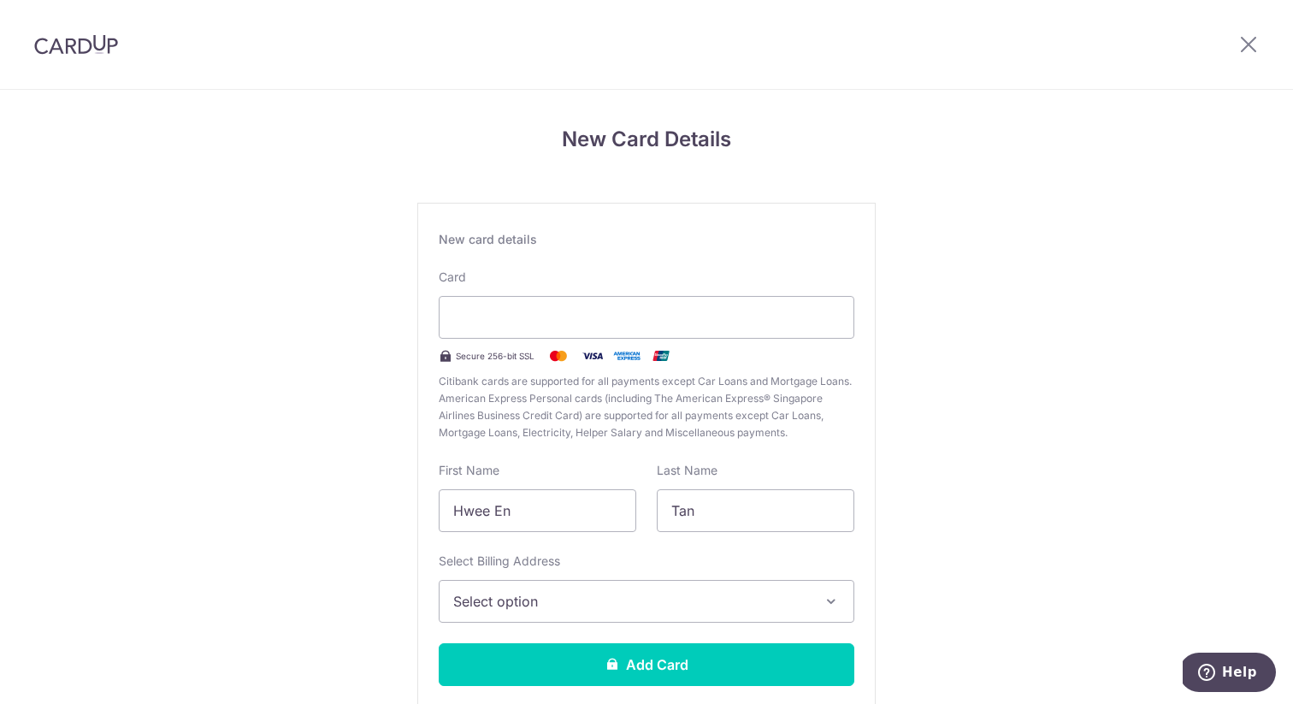
scroll to position [104, 0]
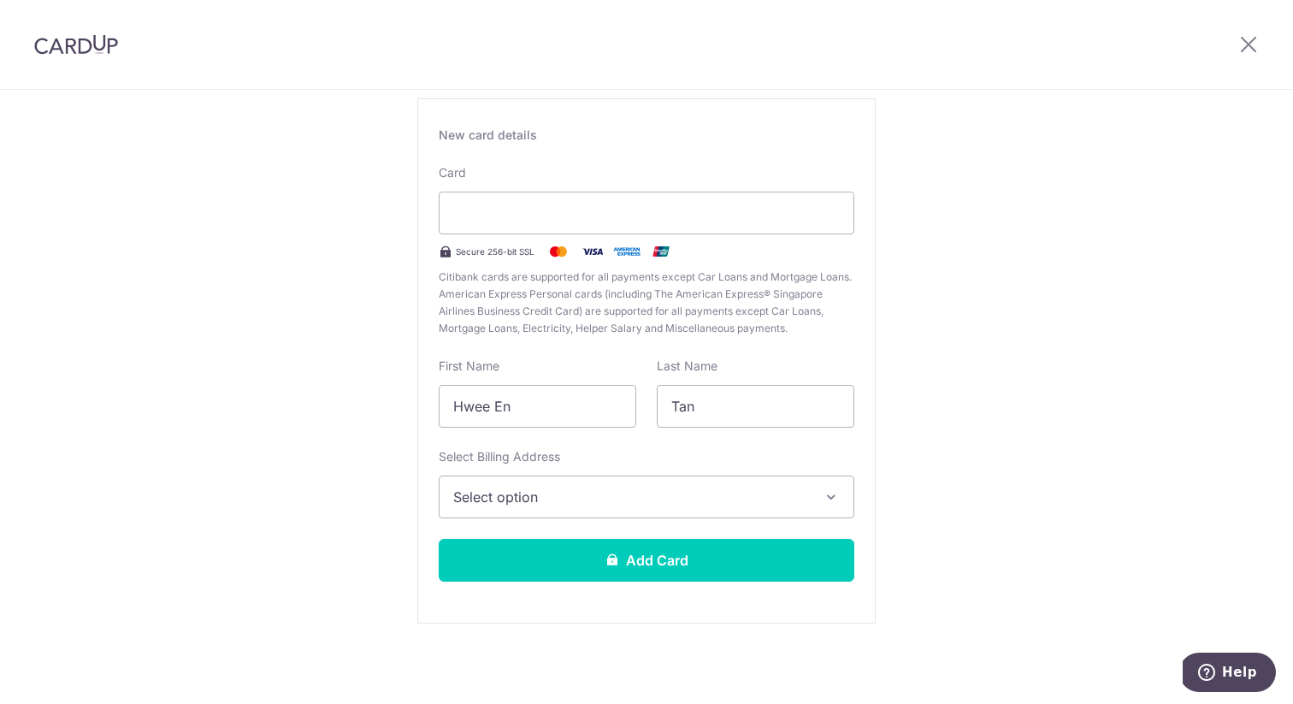
click at [601, 505] on span "Select option" at bounding box center [631, 497] width 356 height 21
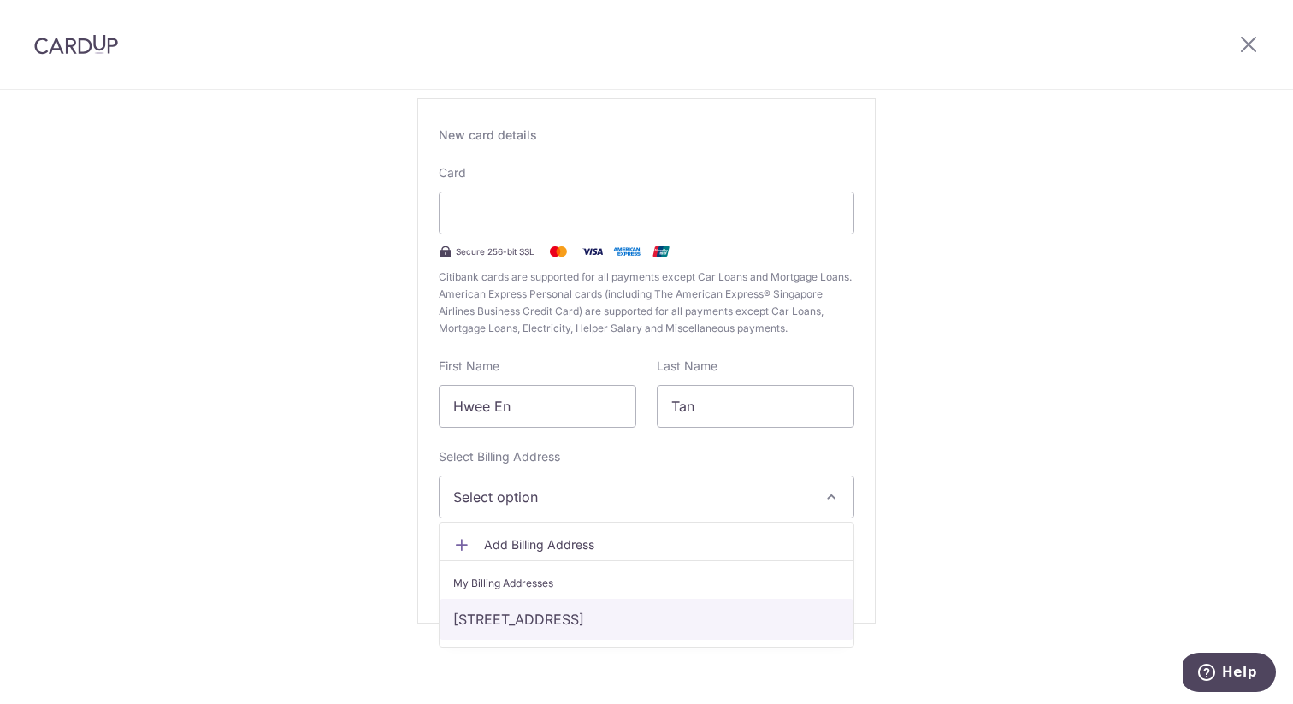
click at [547, 612] on link "[STREET_ADDRESS]" at bounding box center [647, 619] width 414 height 41
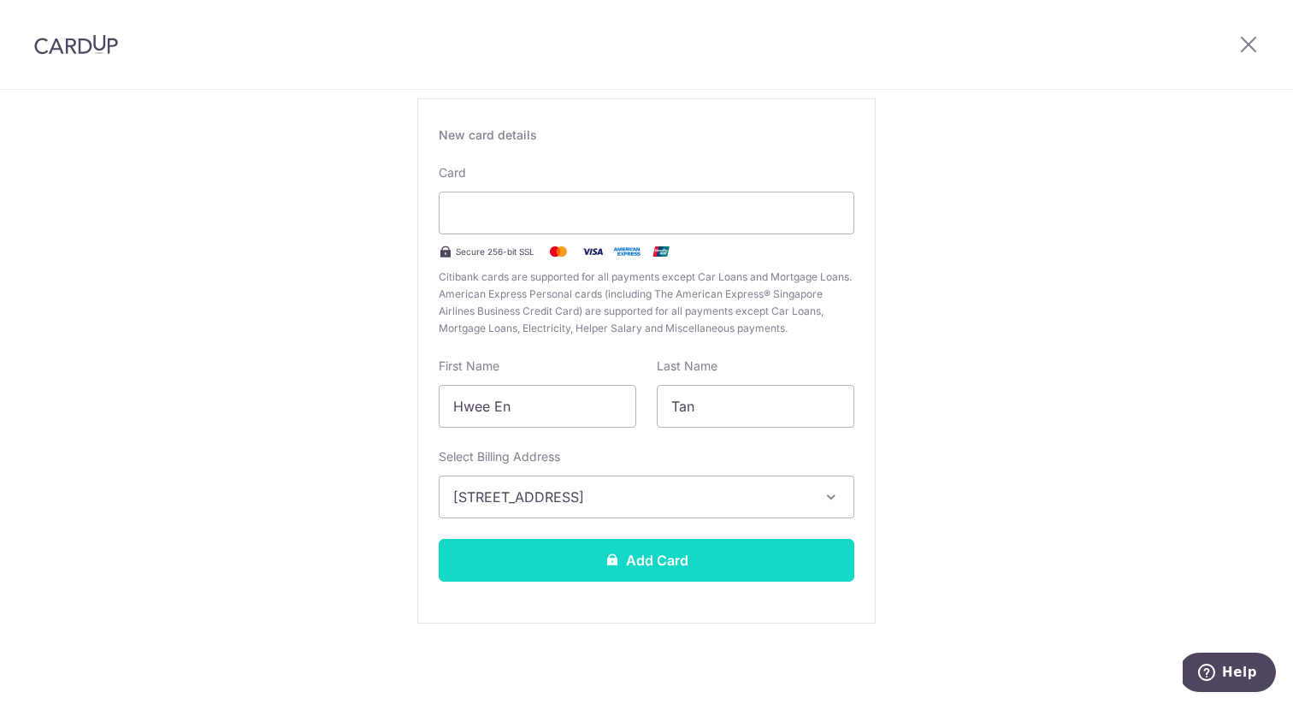
click at [612, 558] on icon at bounding box center [612, 559] width 14 height 14
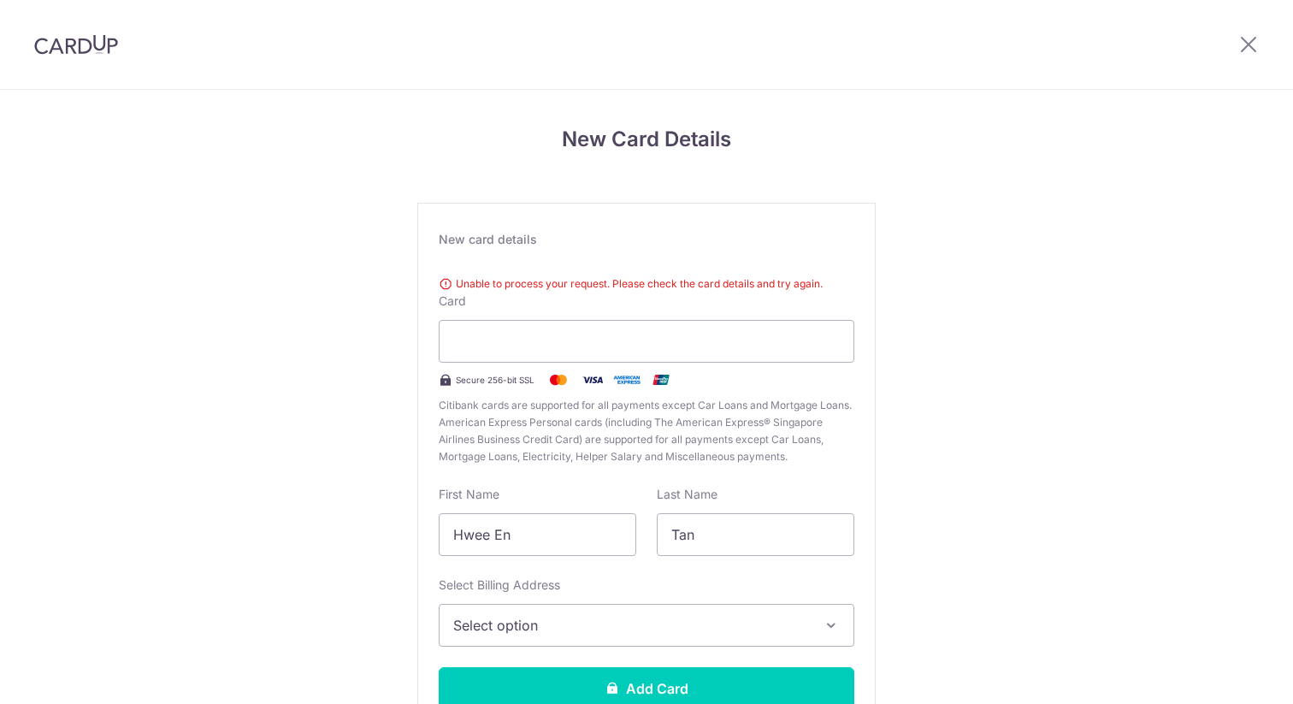
scroll to position [128, 0]
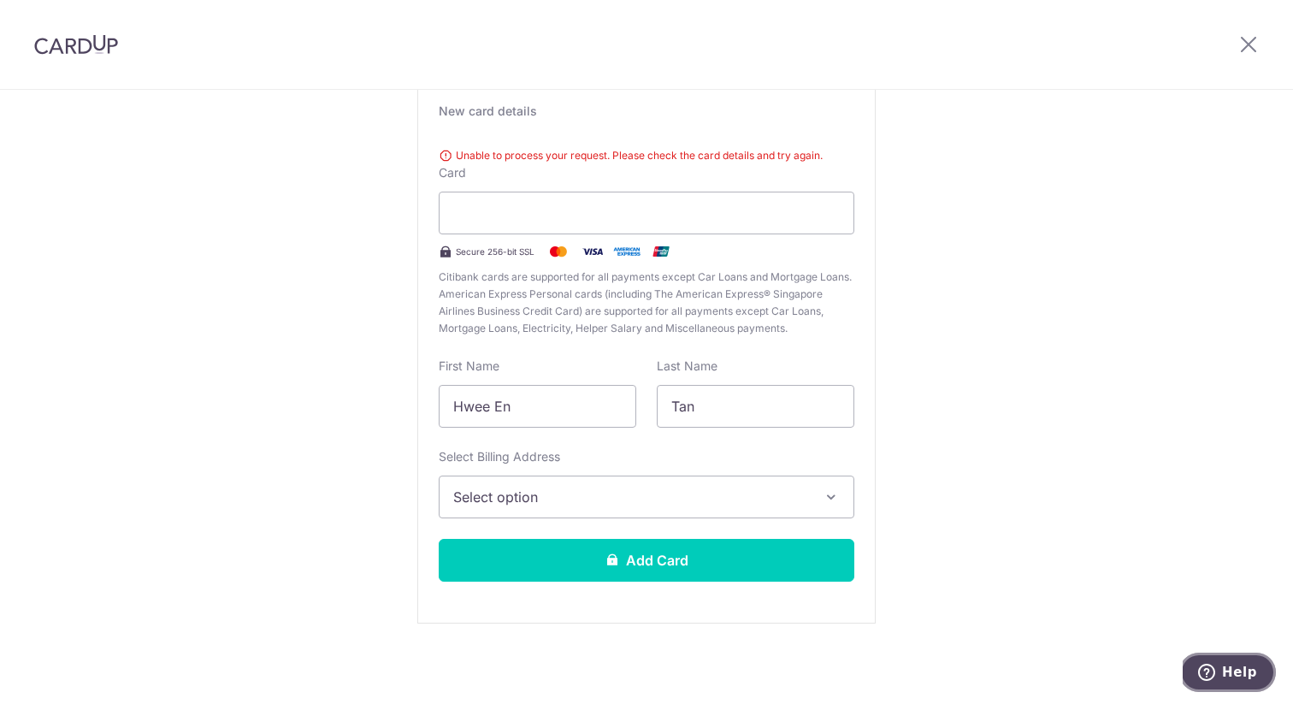
click at [1234, 681] on button "Help" at bounding box center [1227, 672] width 97 height 39
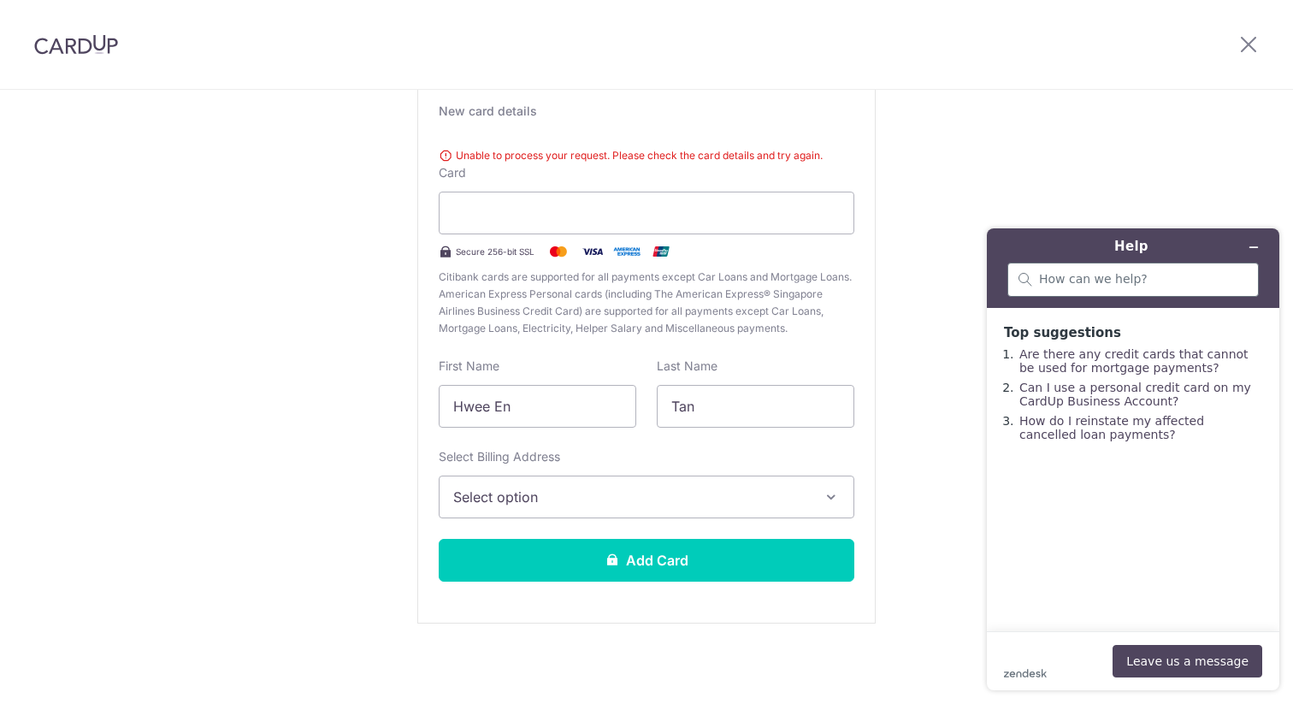
click at [1115, 265] on div at bounding box center [1132, 280] width 251 height 34
type input "i"
type input "unable to add credit card"
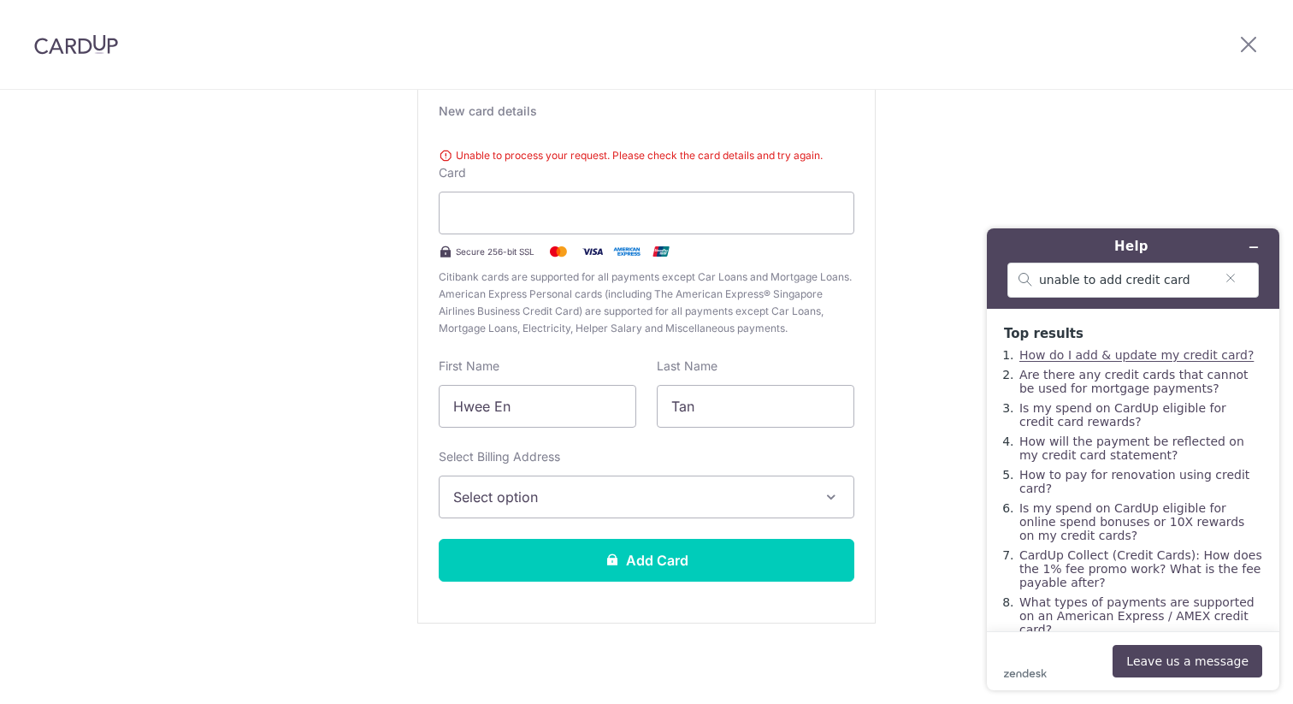
click at [1122, 351] on link "How do I add & update my credit card?" at bounding box center [1136, 355] width 234 height 14
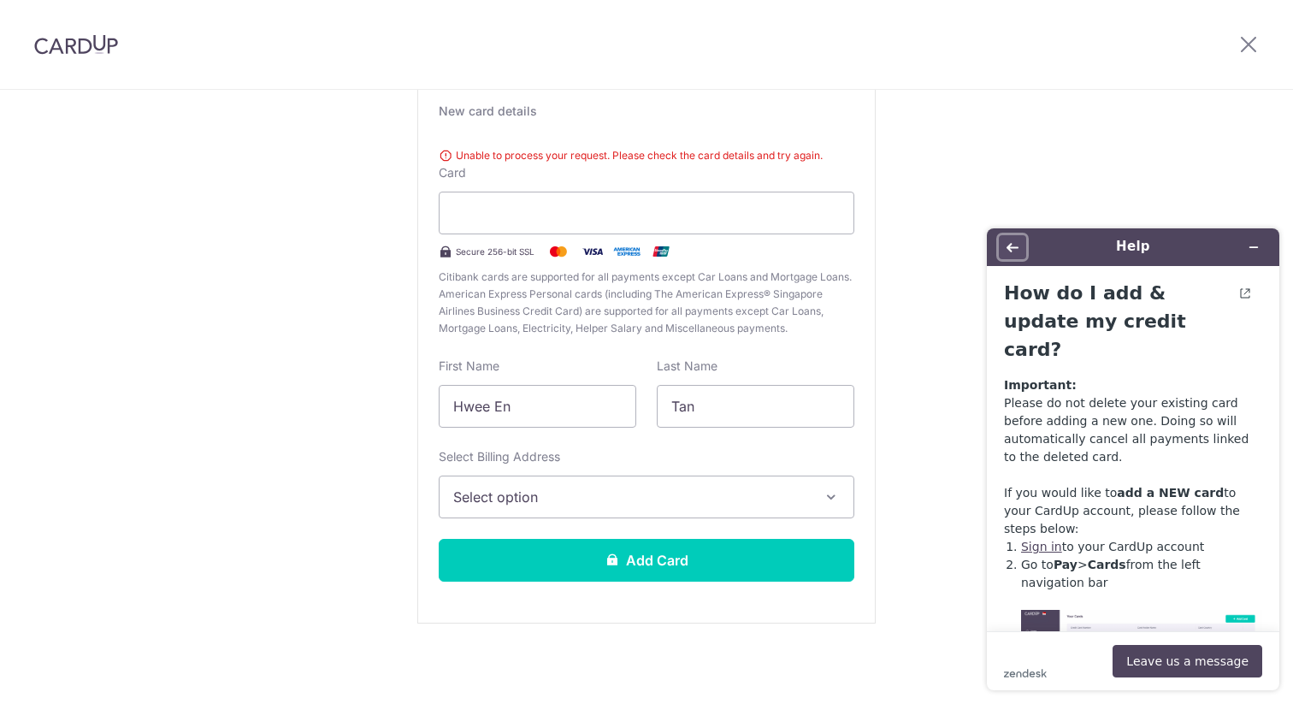
click at [1012, 246] on icon "Back" at bounding box center [1013, 247] width 12 height 12
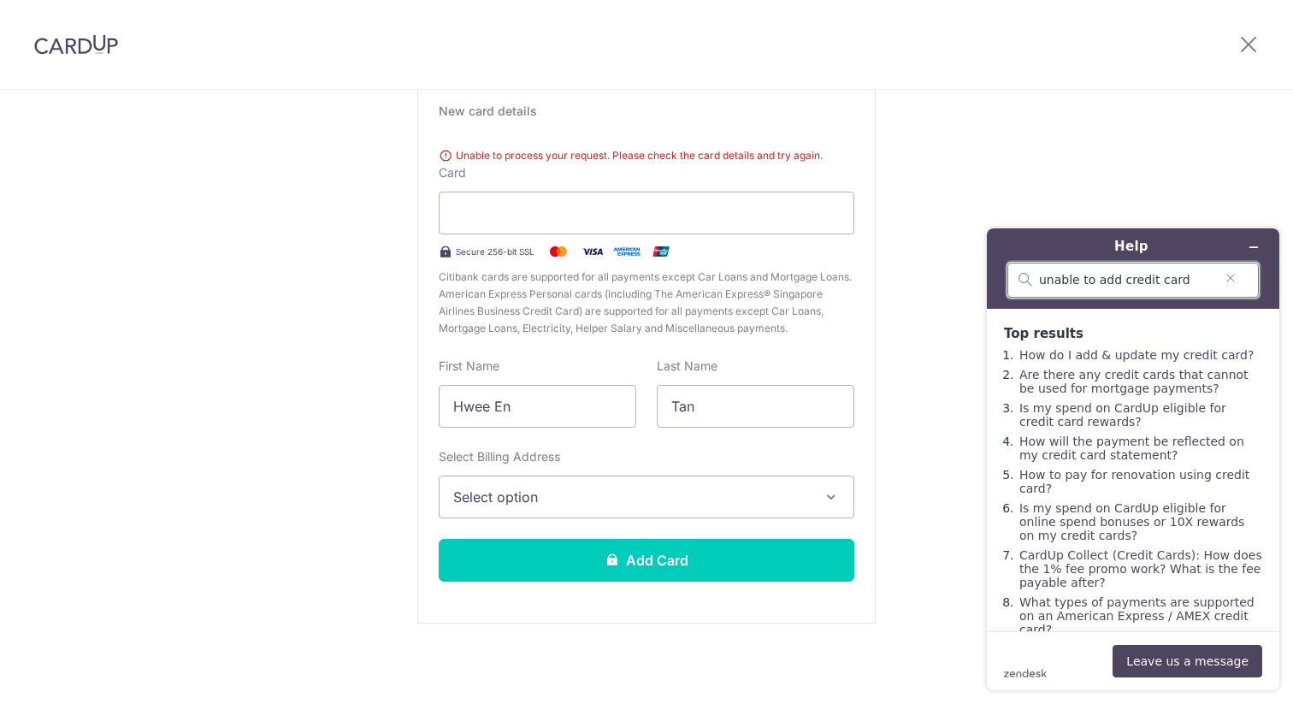
click at [1097, 274] on input "unable to add credit card" at bounding box center [1126, 280] width 174 height 15
type input "credit cad f"
type input "`"
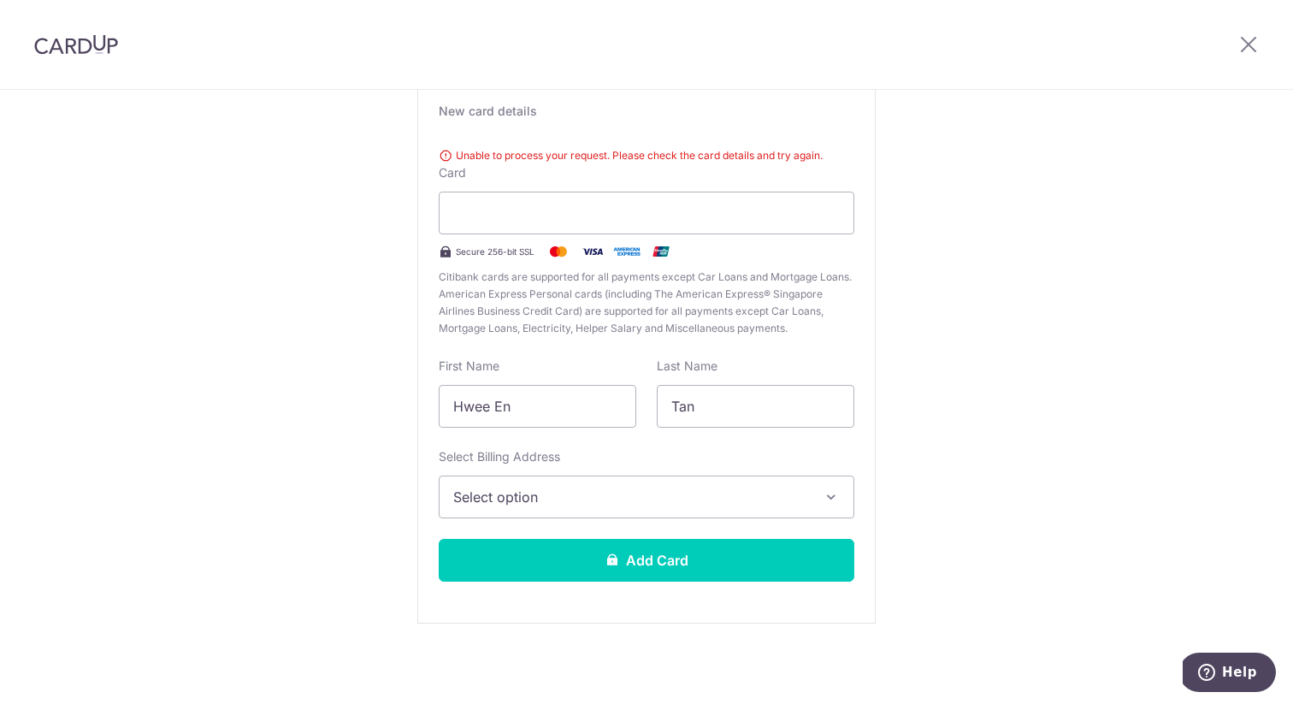
click at [1045, 276] on div "New Card Details New card details Unable to process your request. Please check …" at bounding box center [646, 333] width 1293 height 742
click at [606, 497] on span "Select option" at bounding box center [631, 497] width 356 height 21
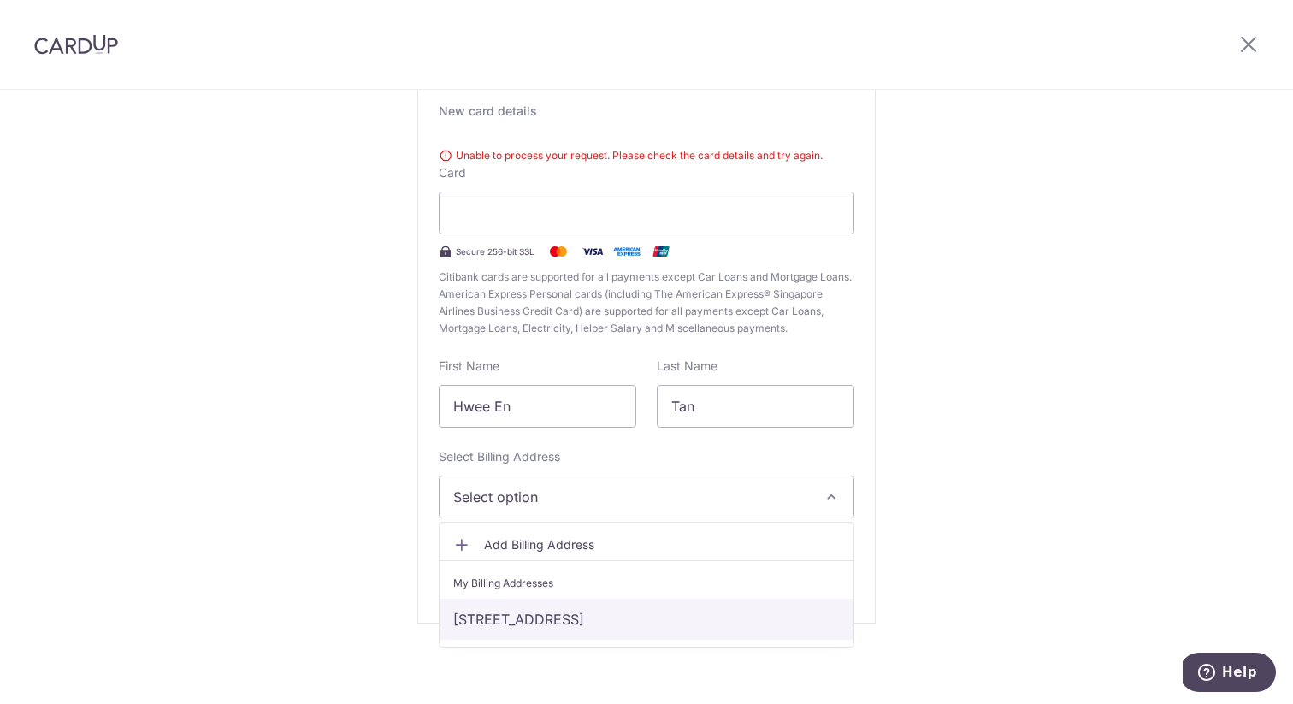
click at [588, 617] on link "[STREET_ADDRESS]" at bounding box center [647, 619] width 414 height 41
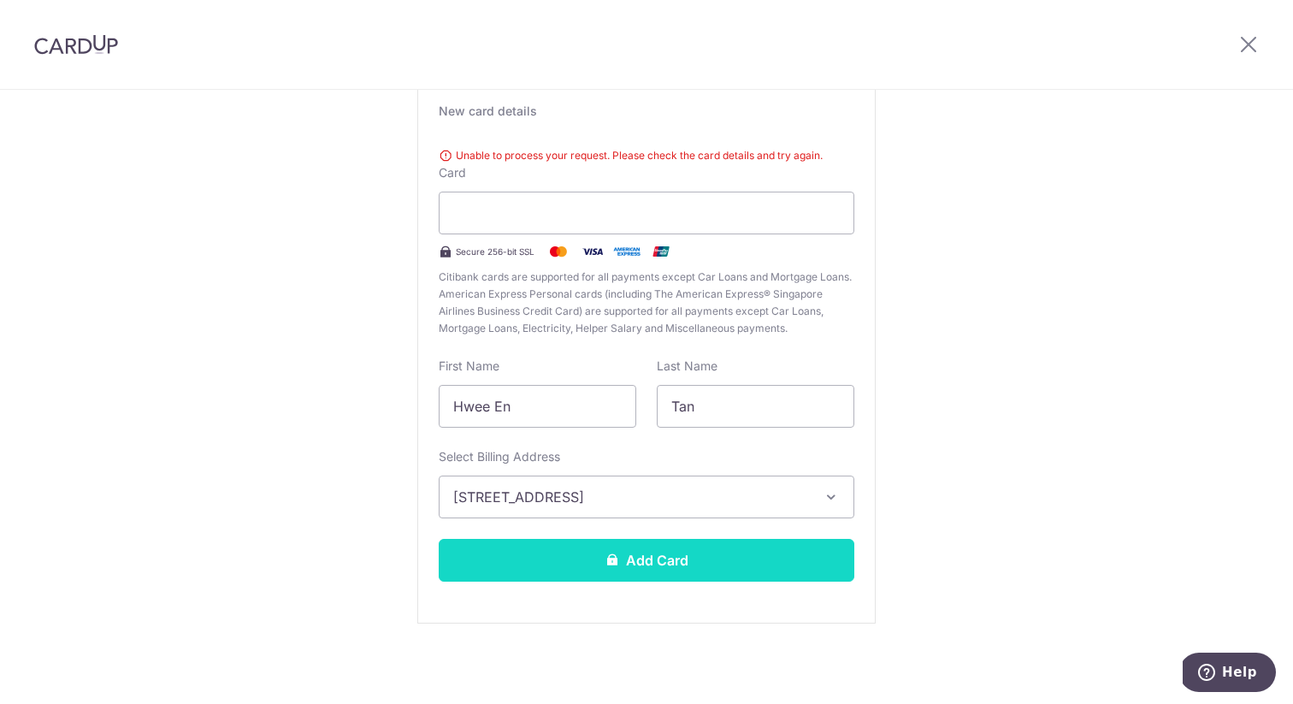
click at [643, 555] on button "Add Card" at bounding box center [647, 560] width 416 height 43
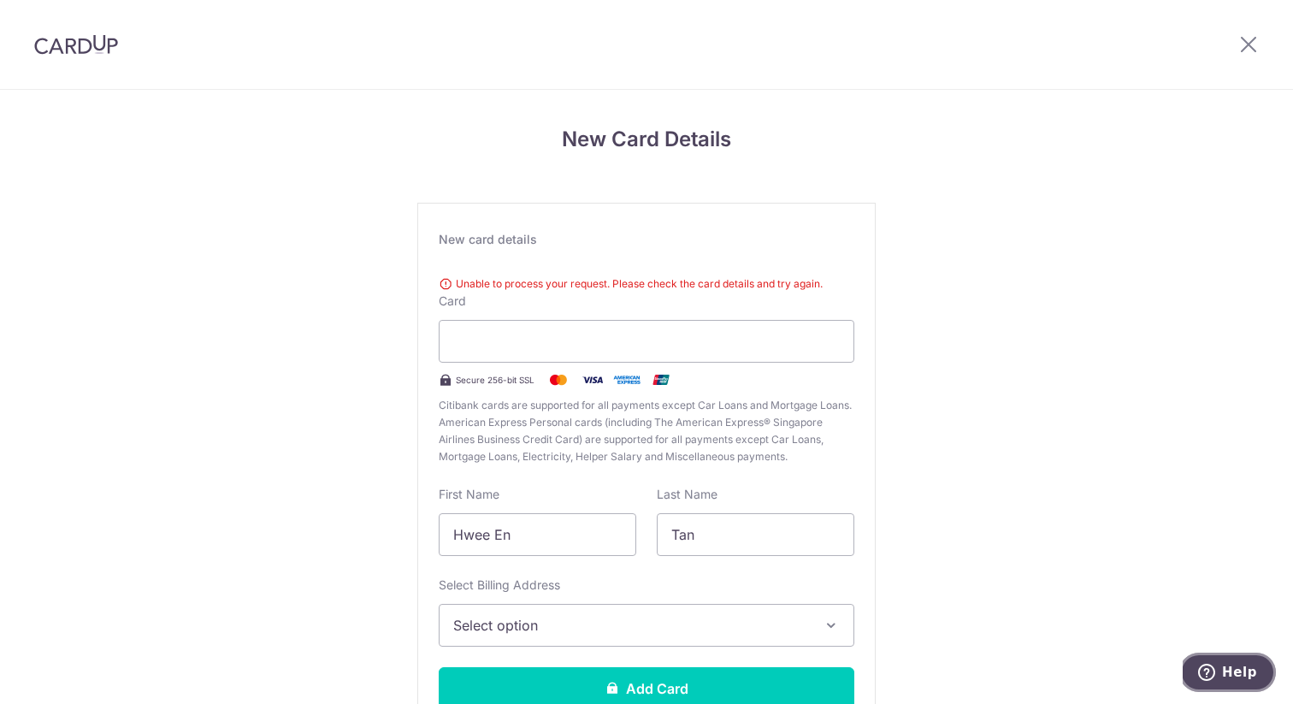
click at [1228, 674] on span "Help" at bounding box center [1239, 671] width 35 height 15
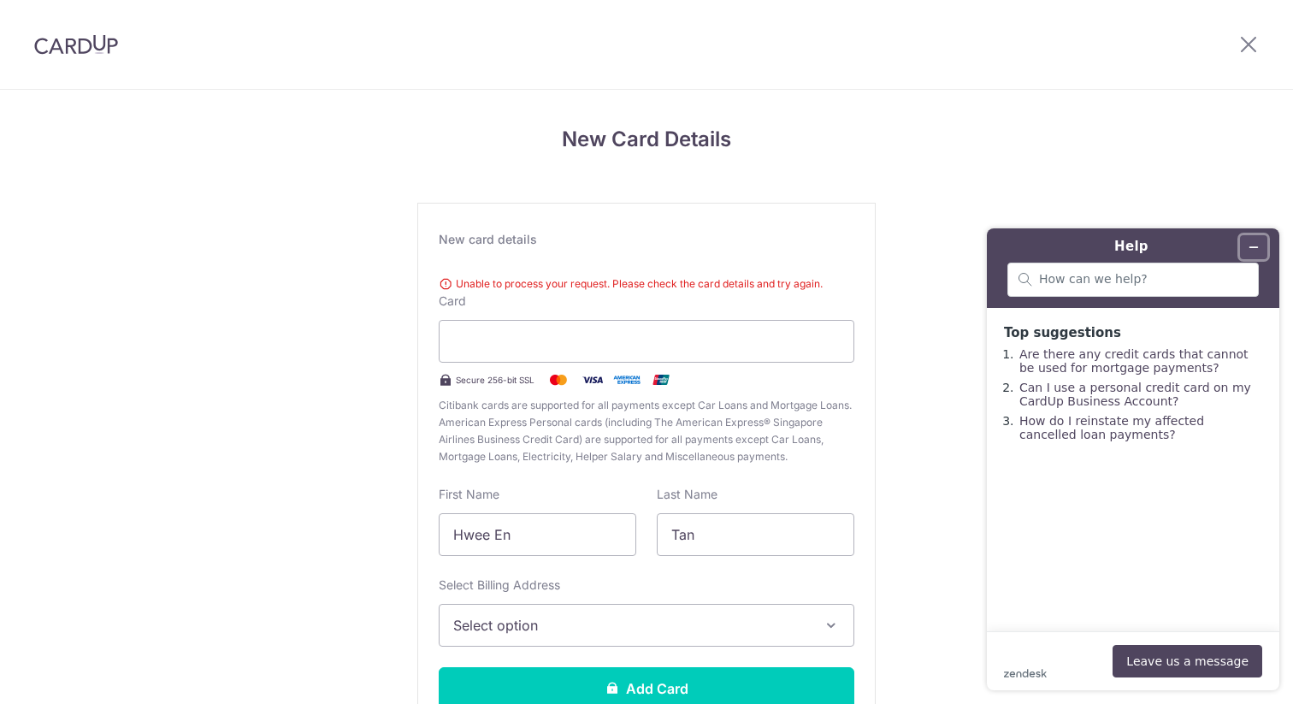
click at [1250, 251] on icon "Minimise widget" at bounding box center [1254, 247] width 12 height 12
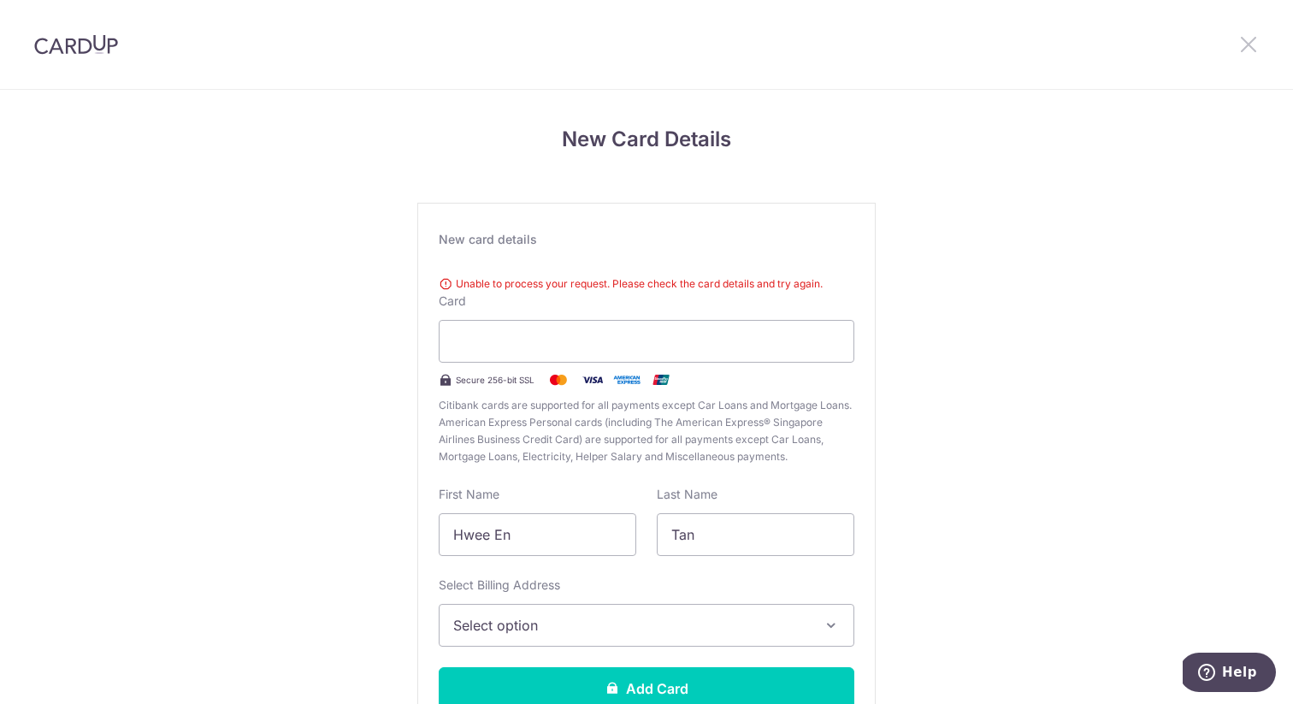
click at [1249, 44] on icon at bounding box center [1248, 43] width 21 height 21
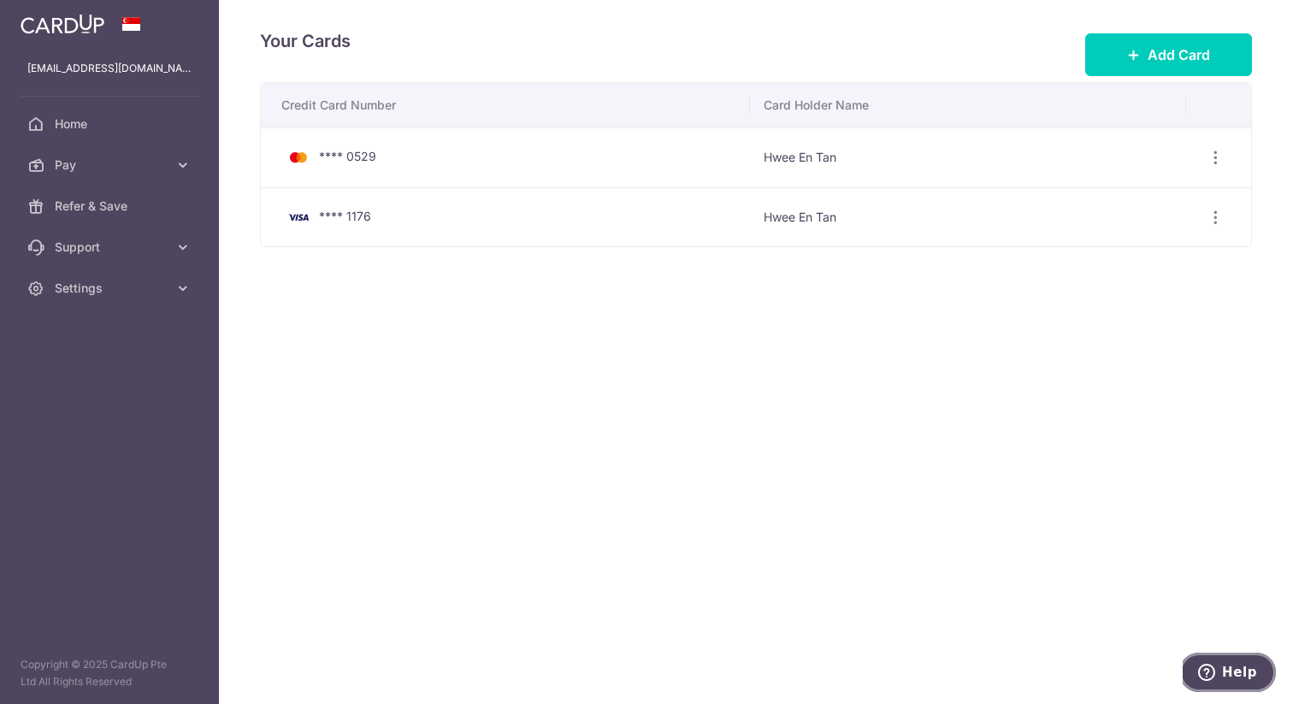
click at [1205, 672] on icon "Help" at bounding box center [1206, 672] width 17 height 17
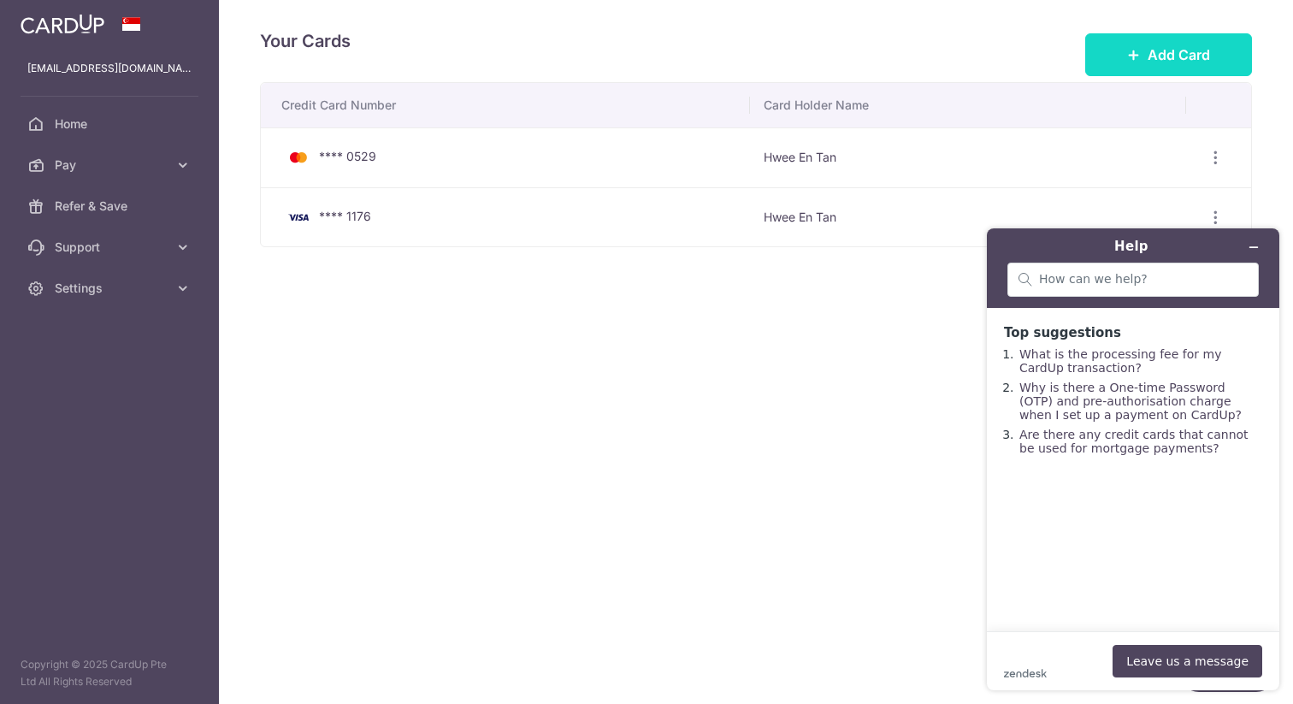
click at [1175, 38] on button "Add Card" at bounding box center [1168, 54] width 167 height 43
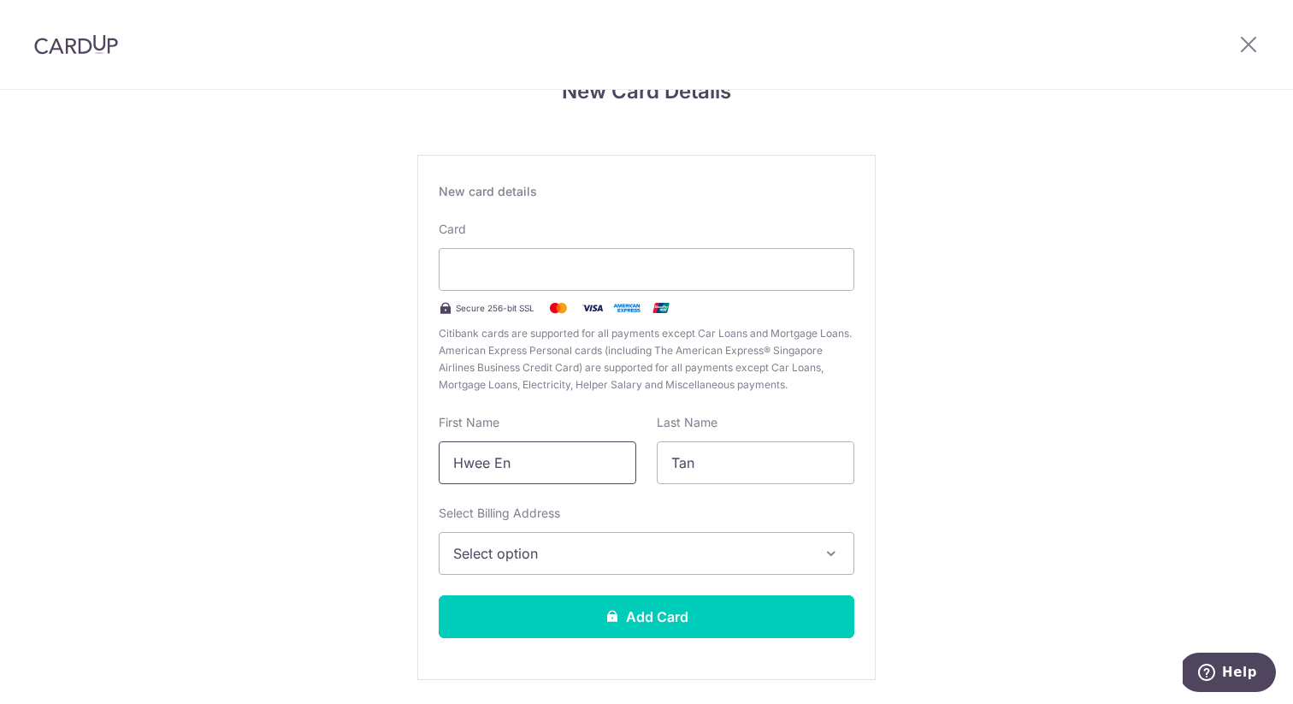
scroll to position [104, 0]
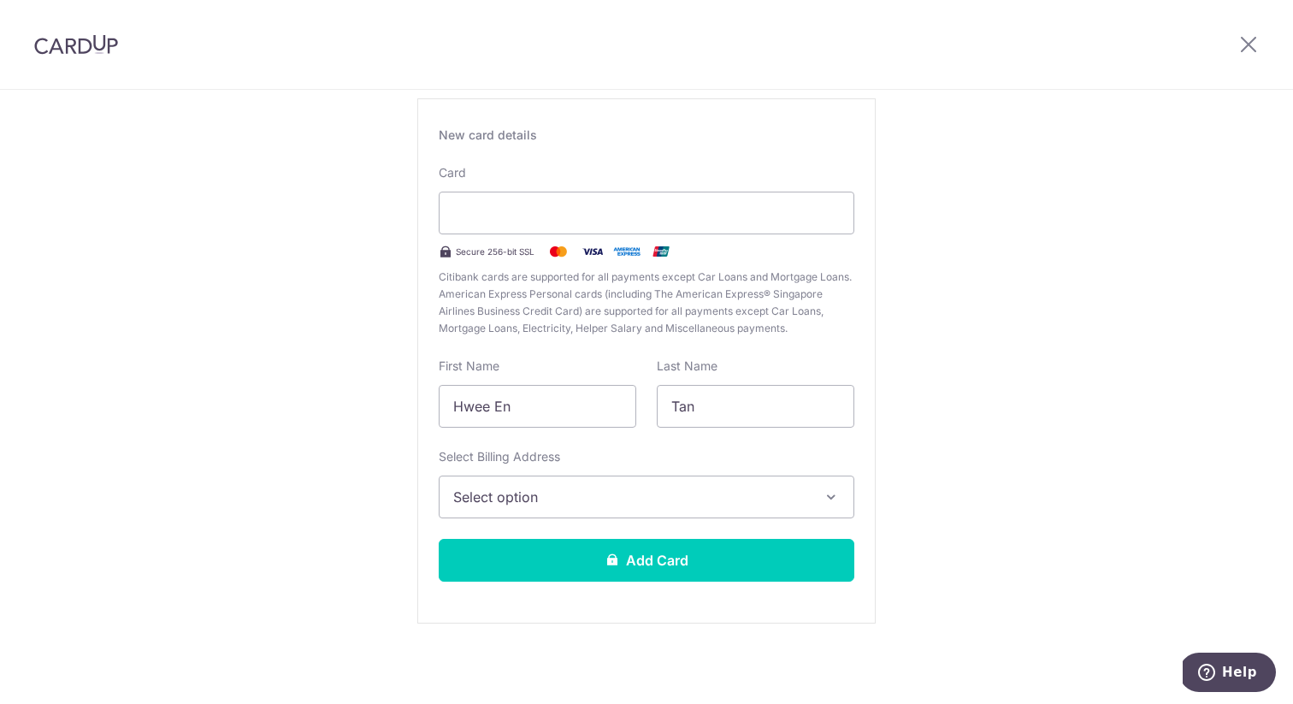
click at [758, 517] on button "Select option" at bounding box center [647, 496] width 416 height 43
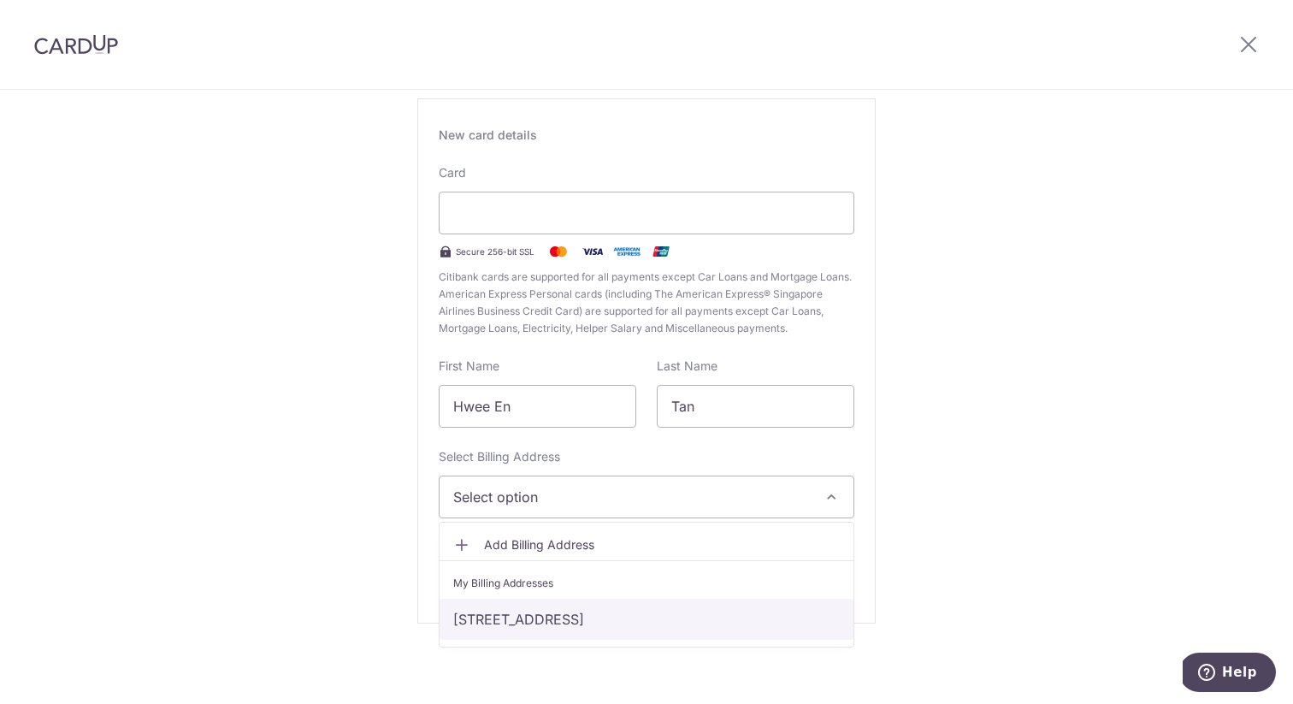
click at [654, 627] on link "[STREET_ADDRESS]" at bounding box center [647, 619] width 414 height 41
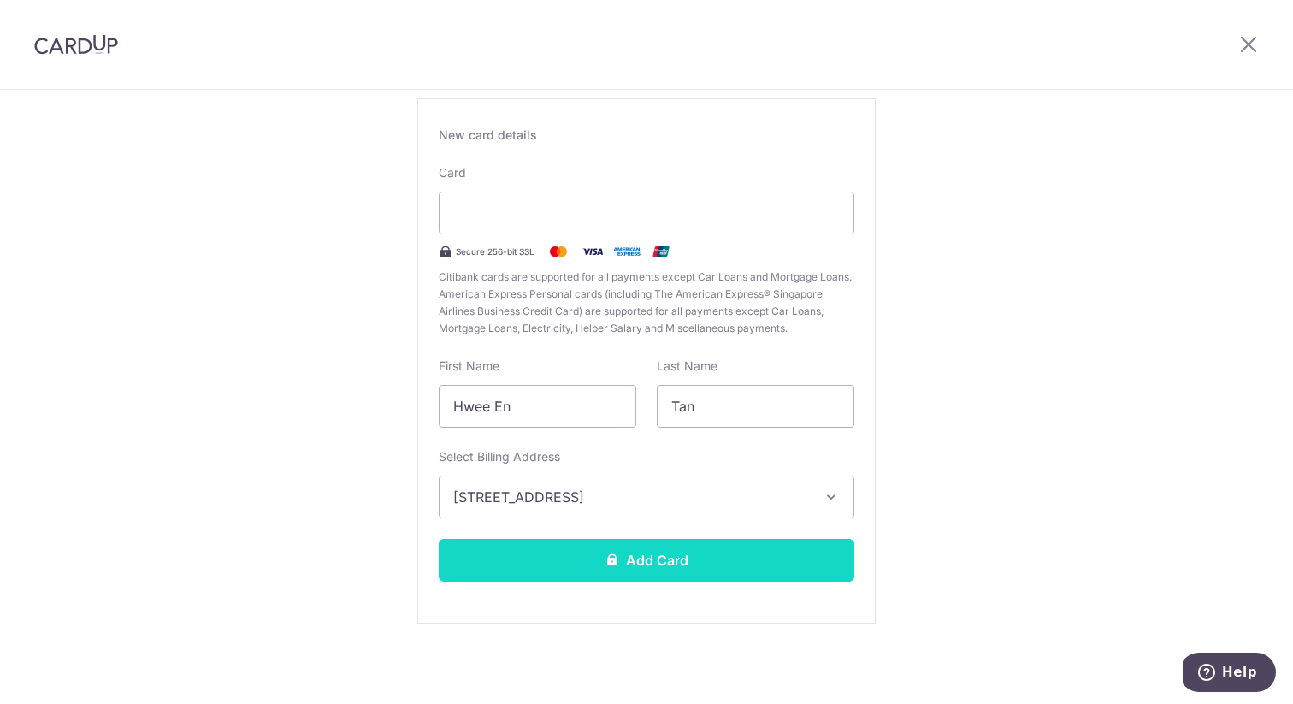
click at [712, 565] on button "Add Card" at bounding box center [647, 560] width 416 height 43
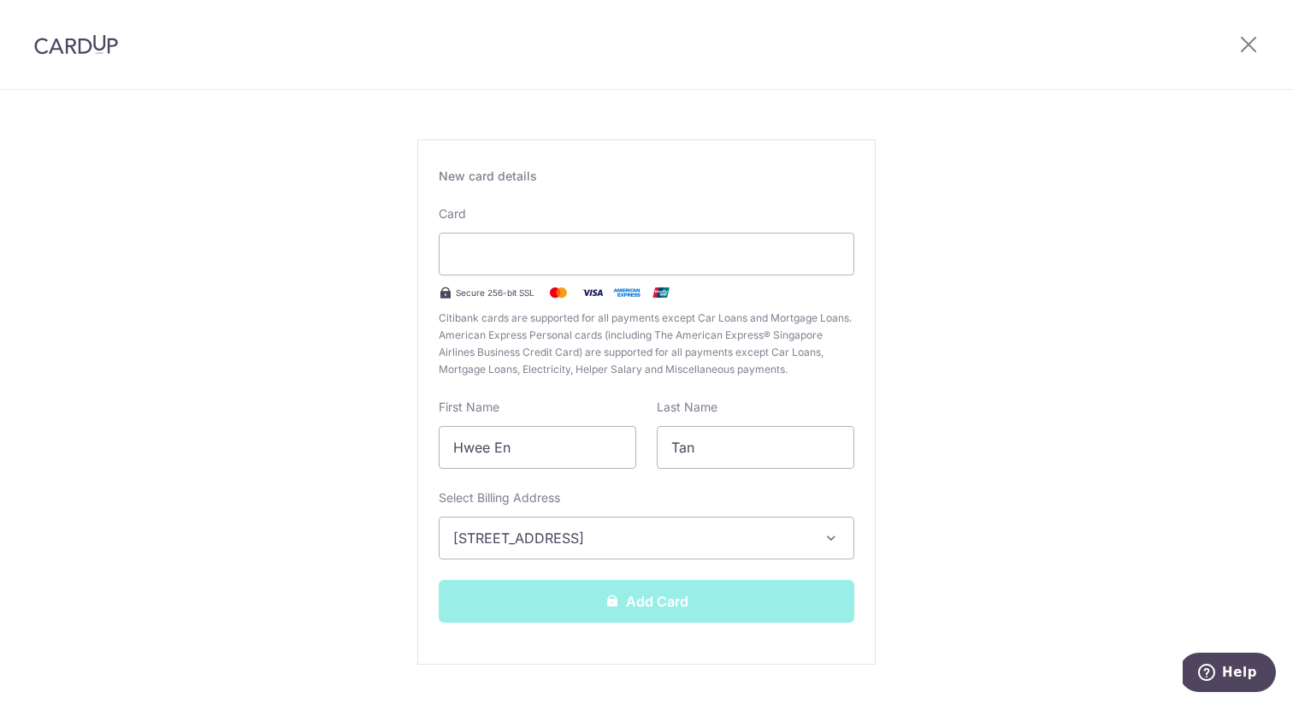
scroll to position [62, 0]
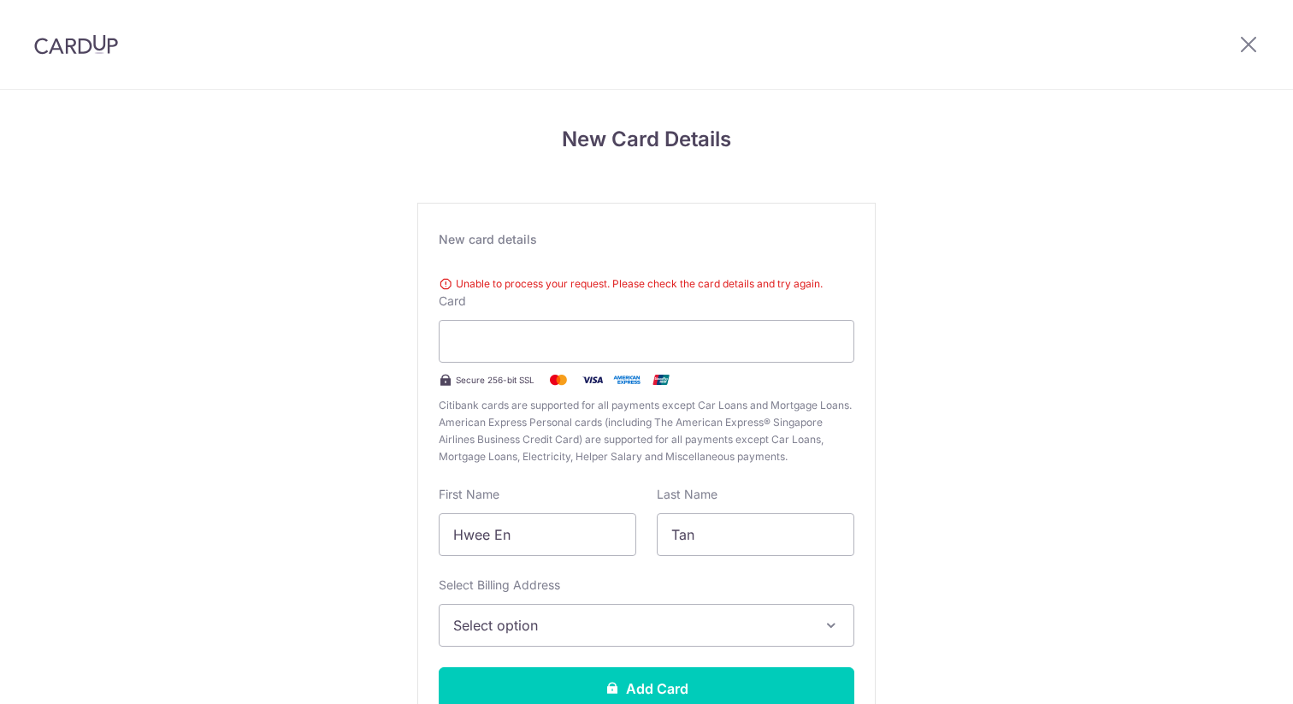
scroll to position [128, 0]
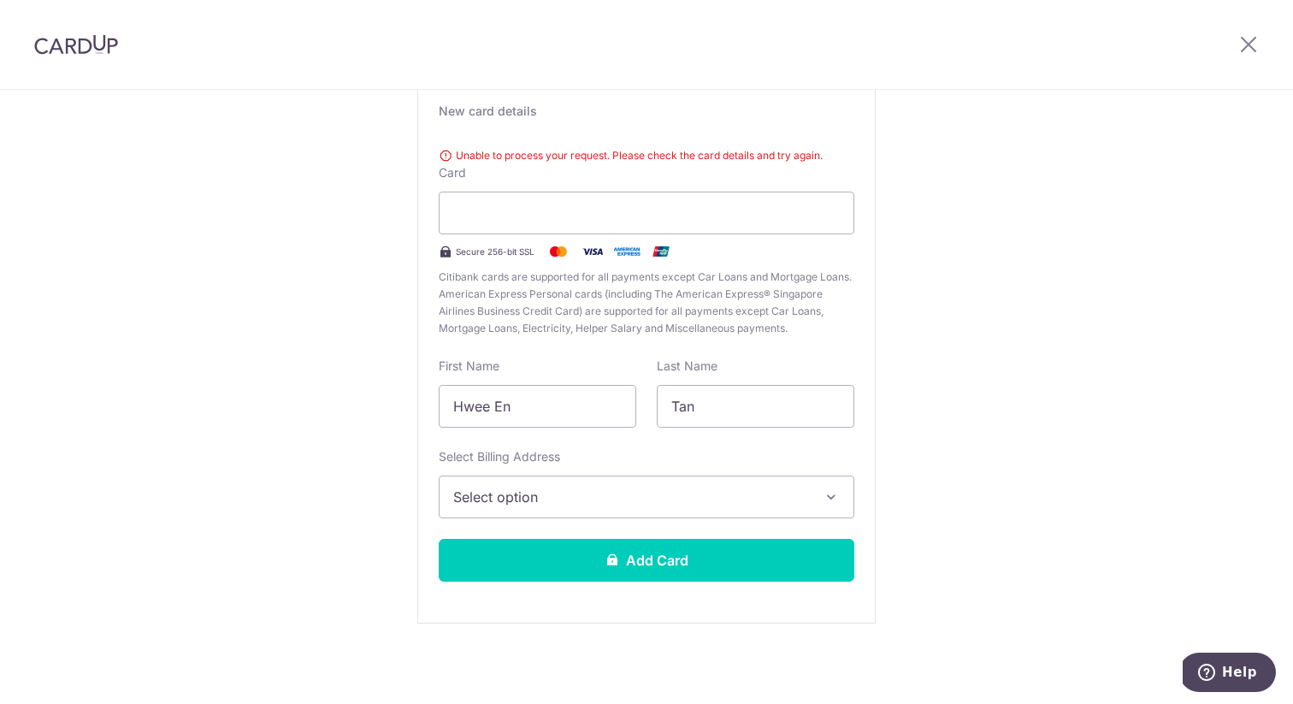
click at [523, 147] on div "Unable to process your request. Please check the card details and try again." at bounding box center [647, 155] width 416 height 17
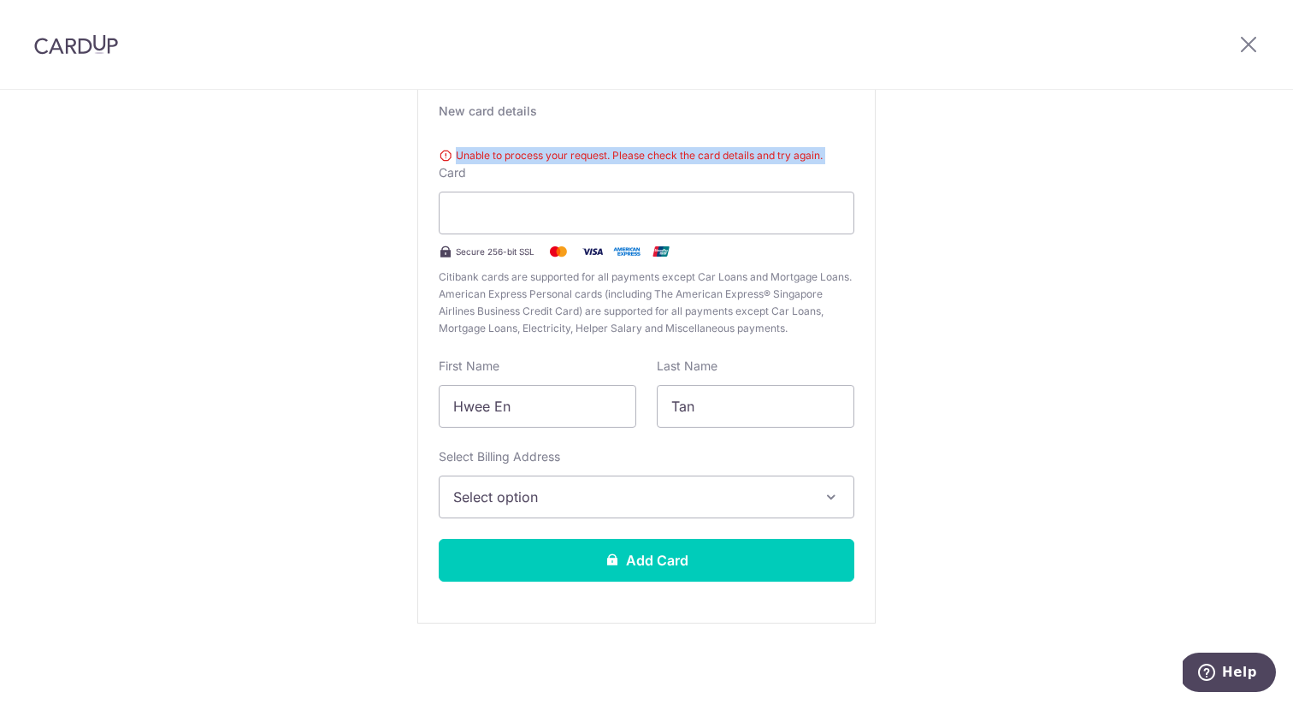
click at [523, 147] on div "Unable to process your request. Please check the card details and try again." at bounding box center [647, 155] width 416 height 17
copy div "Unable to process your request. Please check the card details and try again."
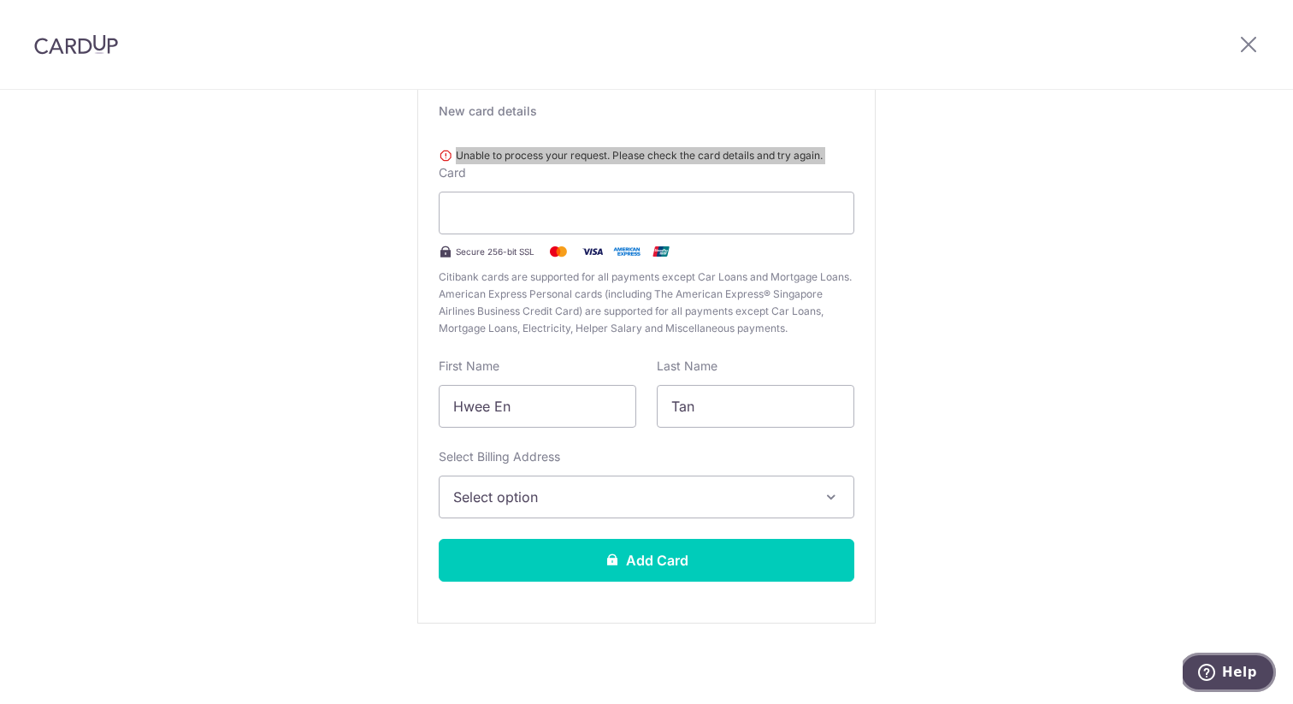
click at [1206, 658] on button "Help" at bounding box center [1227, 672] width 97 height 39
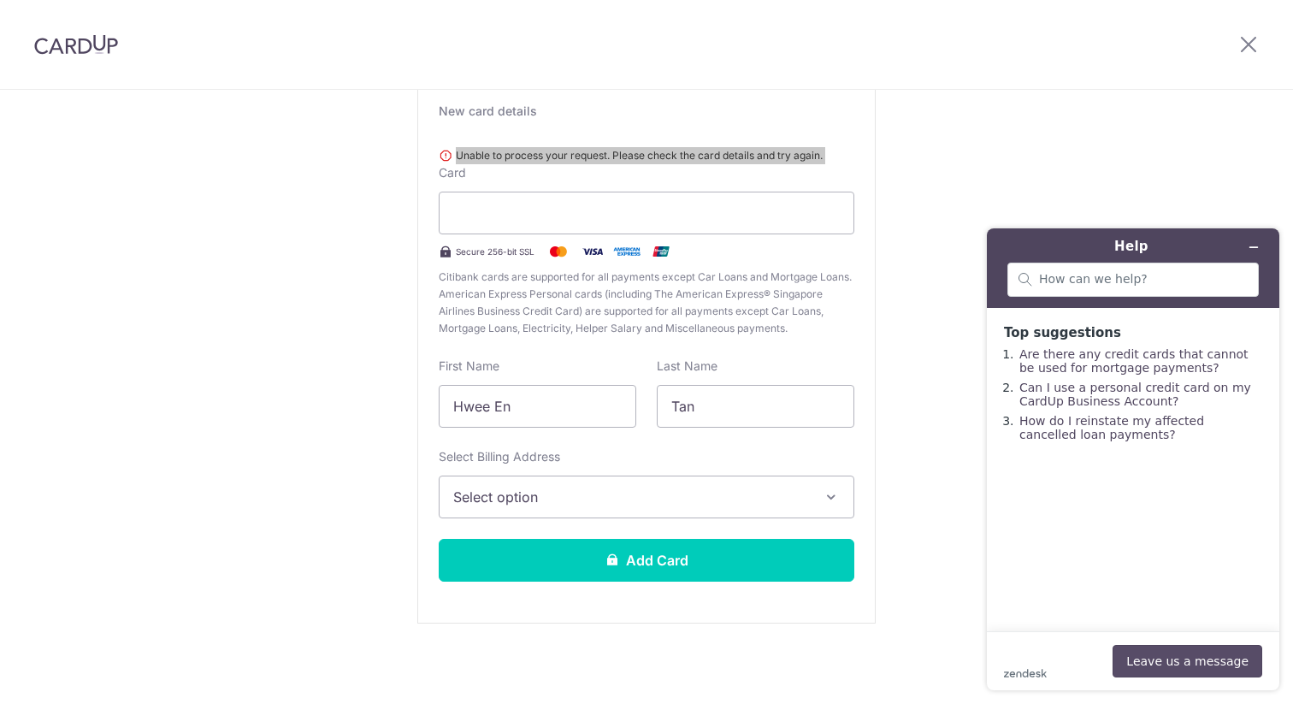
click at [1215, 653] on button "Leave us a message" at bounding box center [1188, 661] width 150 height 32
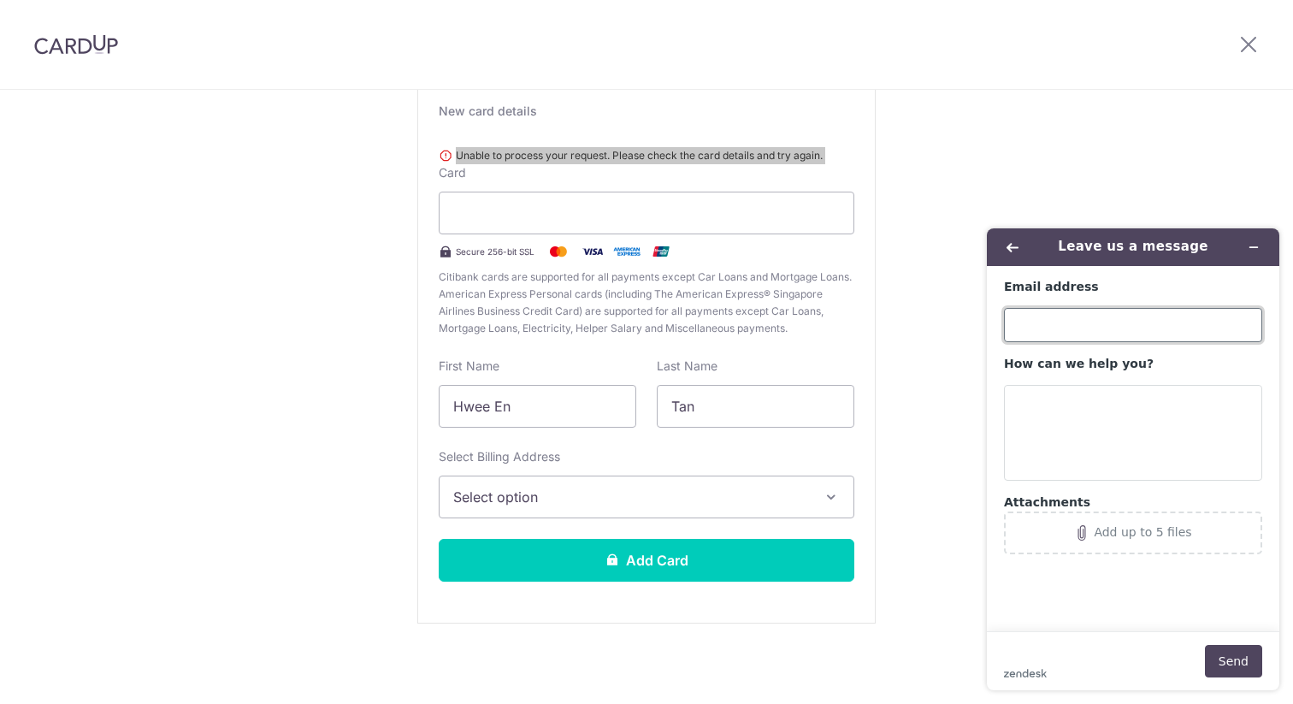
click at [1083, 336] on input "Email address" at bounding box center [1133, 325] width 258 height 34
type input "[EMAIL_ADDRESS][DOMAIN_NAME]"
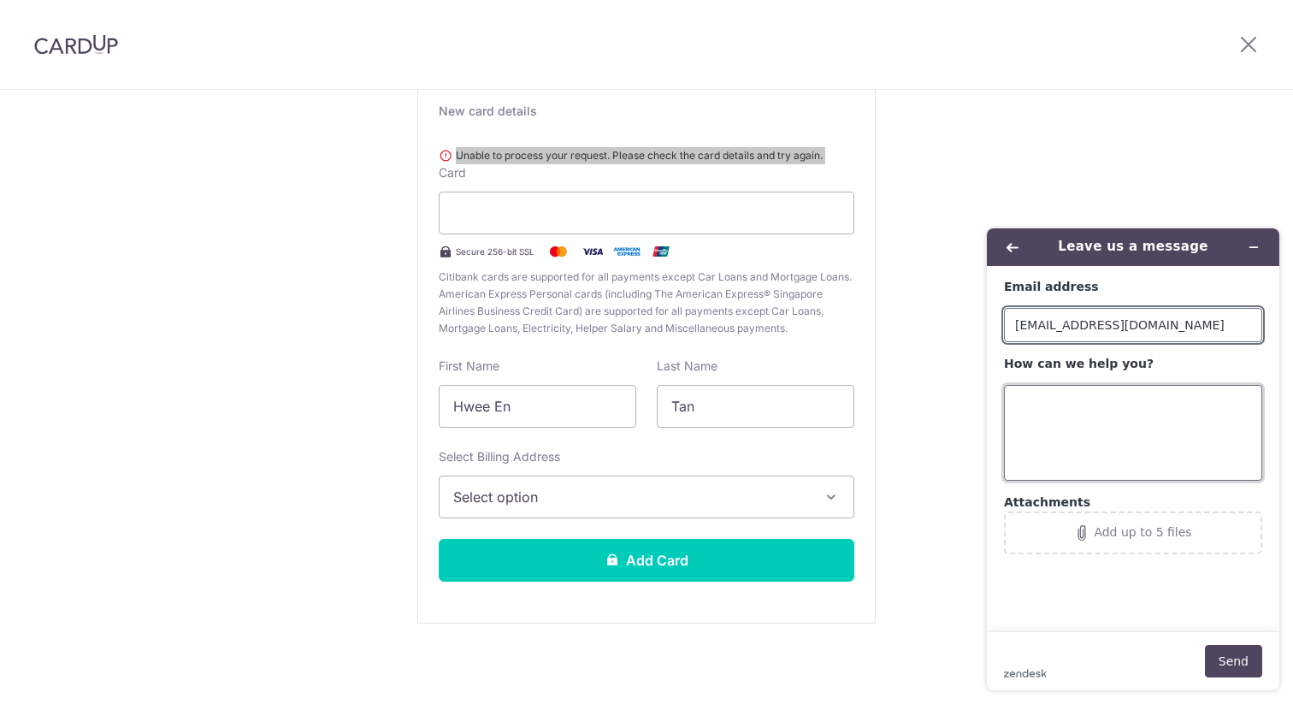
click at [1086, 417] on textarea "How can we help you?" at bounding box center [1133, 433] width 258 height 96
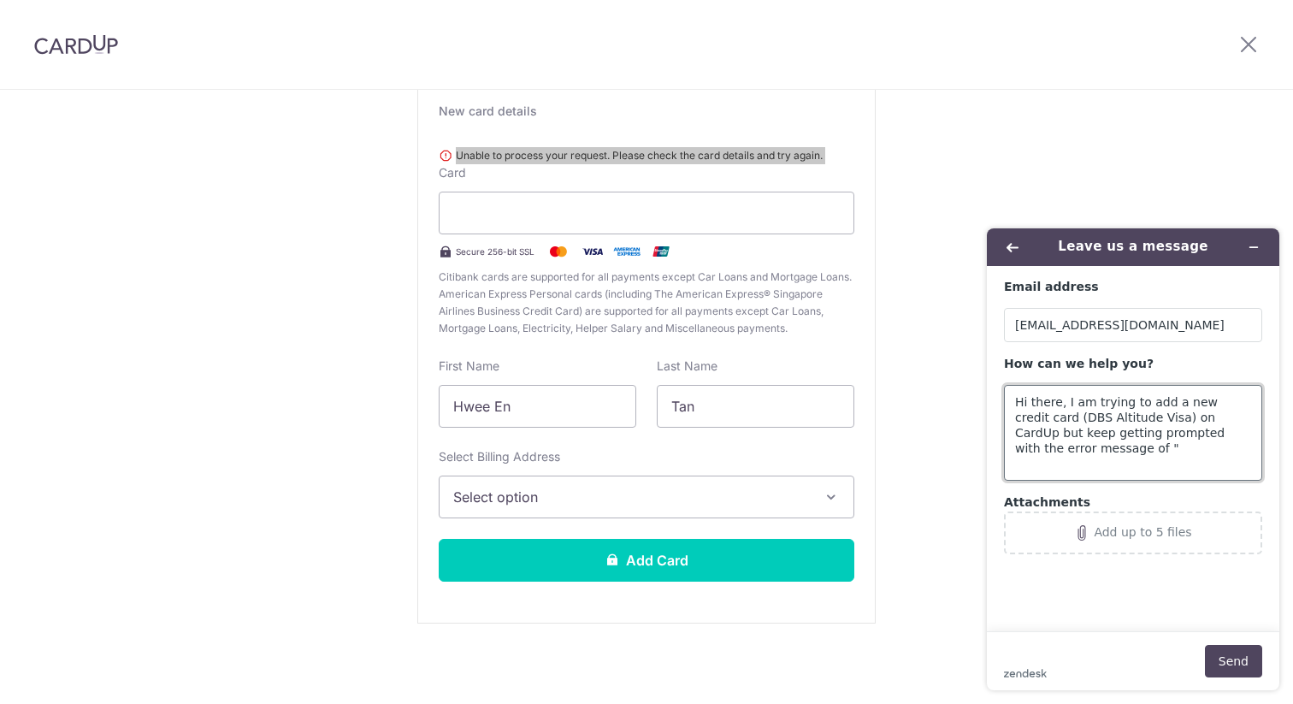
paste textarea "Unable to process your request. Please check the card details and try again."
type textarea "Hi there, I am trying to add a new credit card (DBS Altitude Visa) on CardUp bu…"
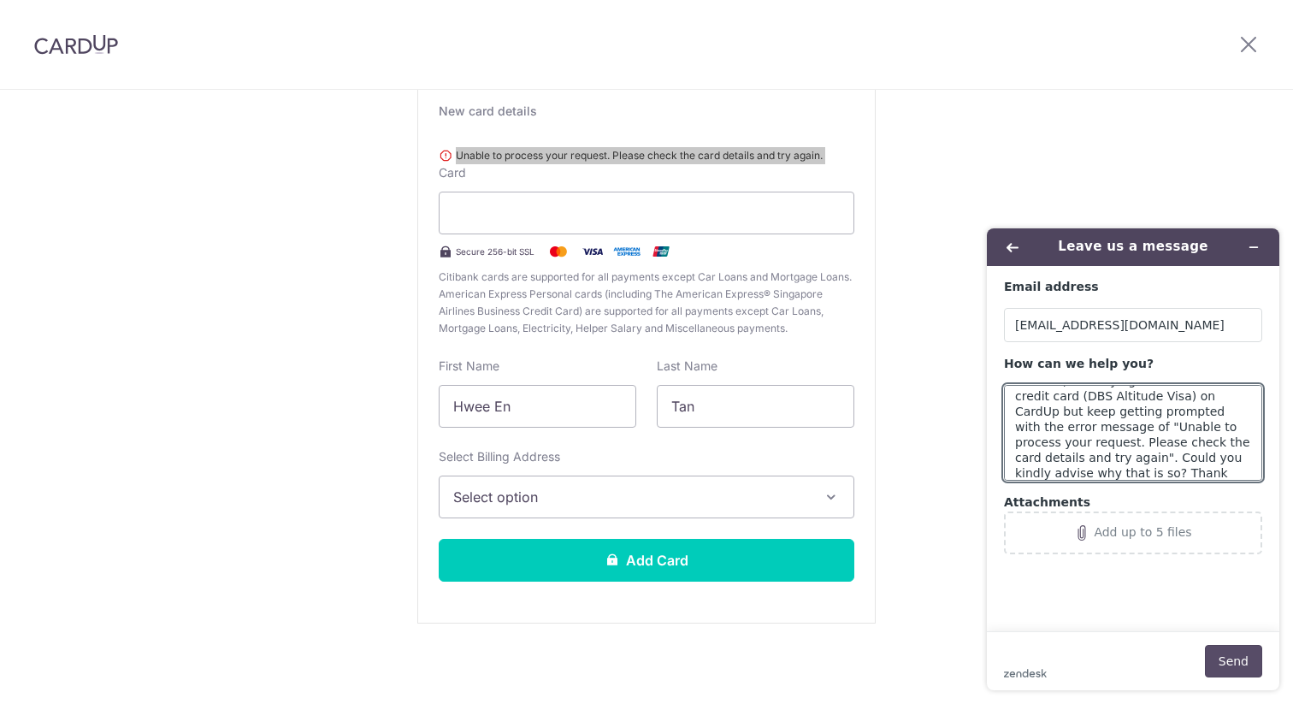
click at [1237, 658] on button "Send" at bounding box center [1233, 661] width 57 height 32
